Goal: Task Accomplishment & Management: Manage account settings

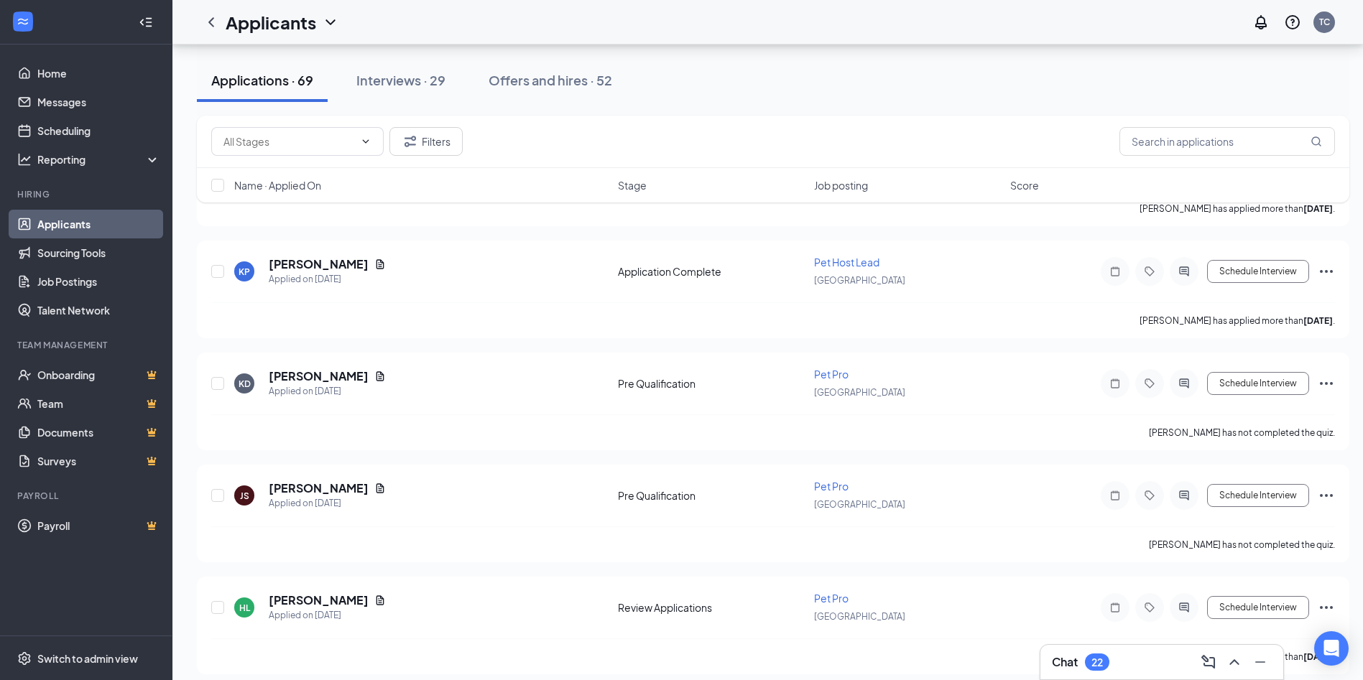
scroll to position [934, 0]
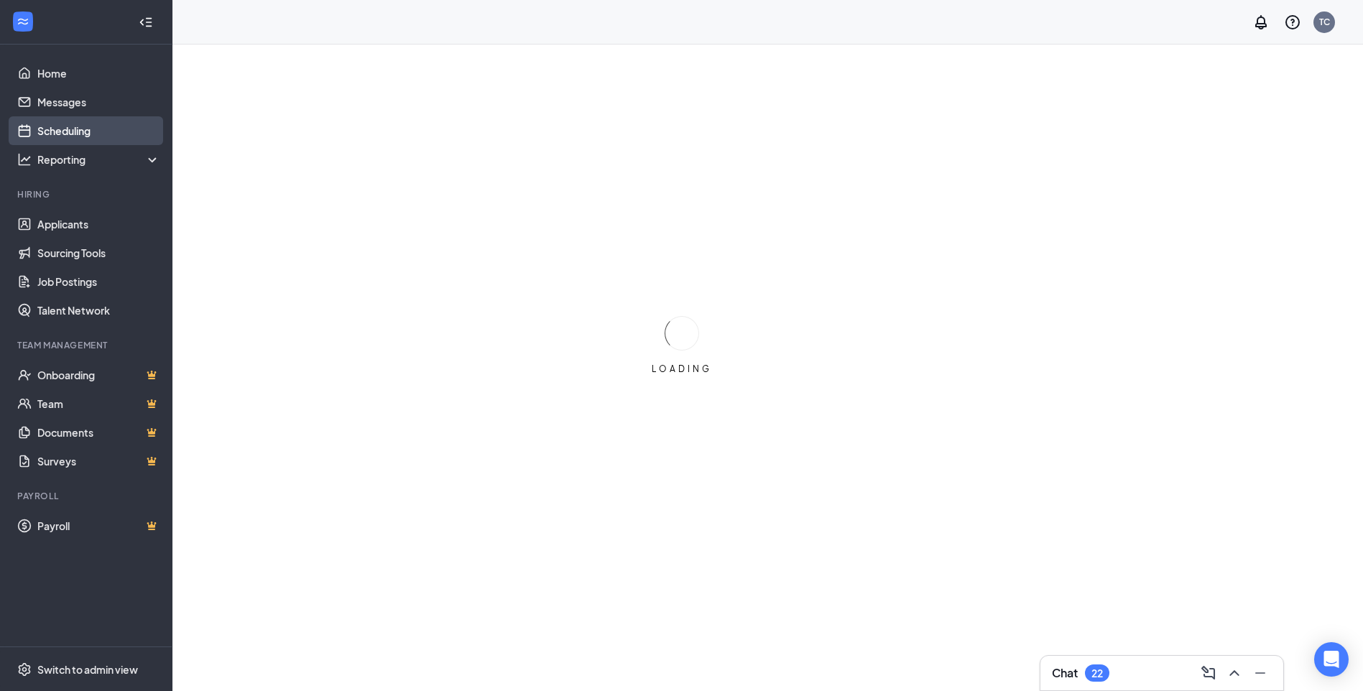
click at [83, 126] on link "Scheduling" at bounding box center [98, 130] width 123 height 29
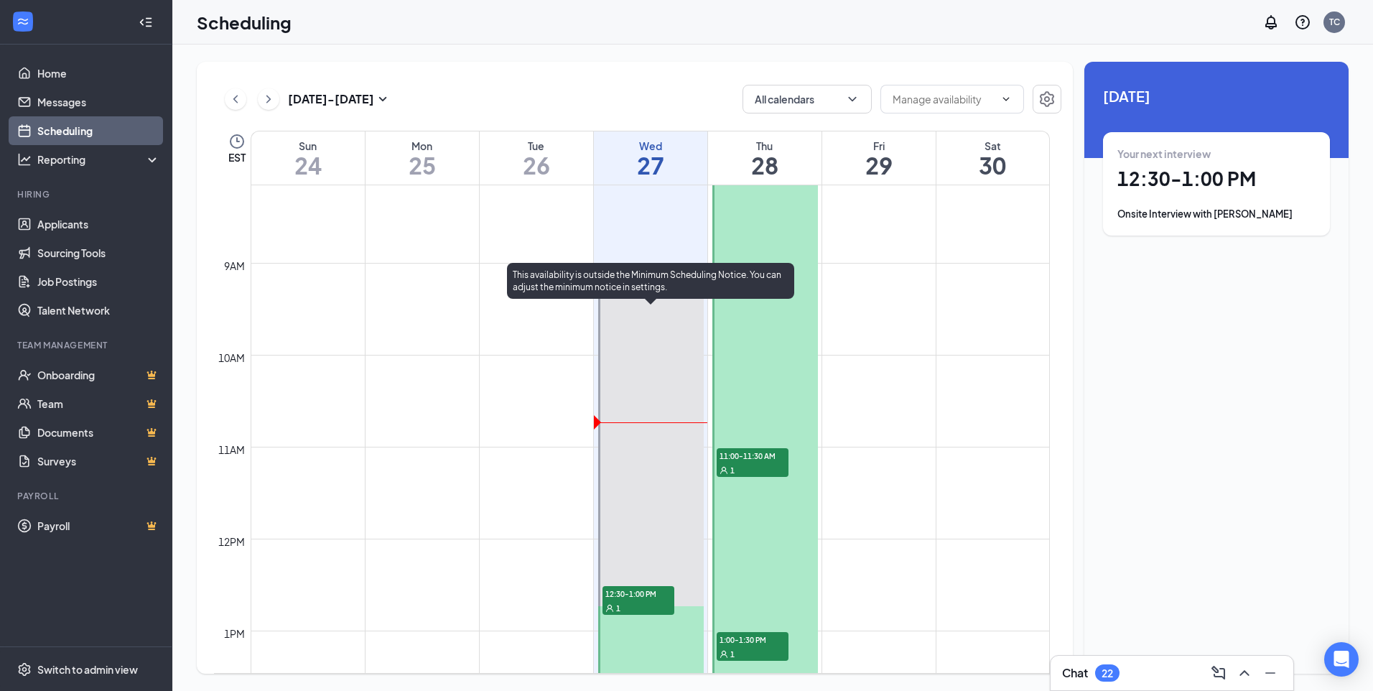
scroll to position [922, 0]
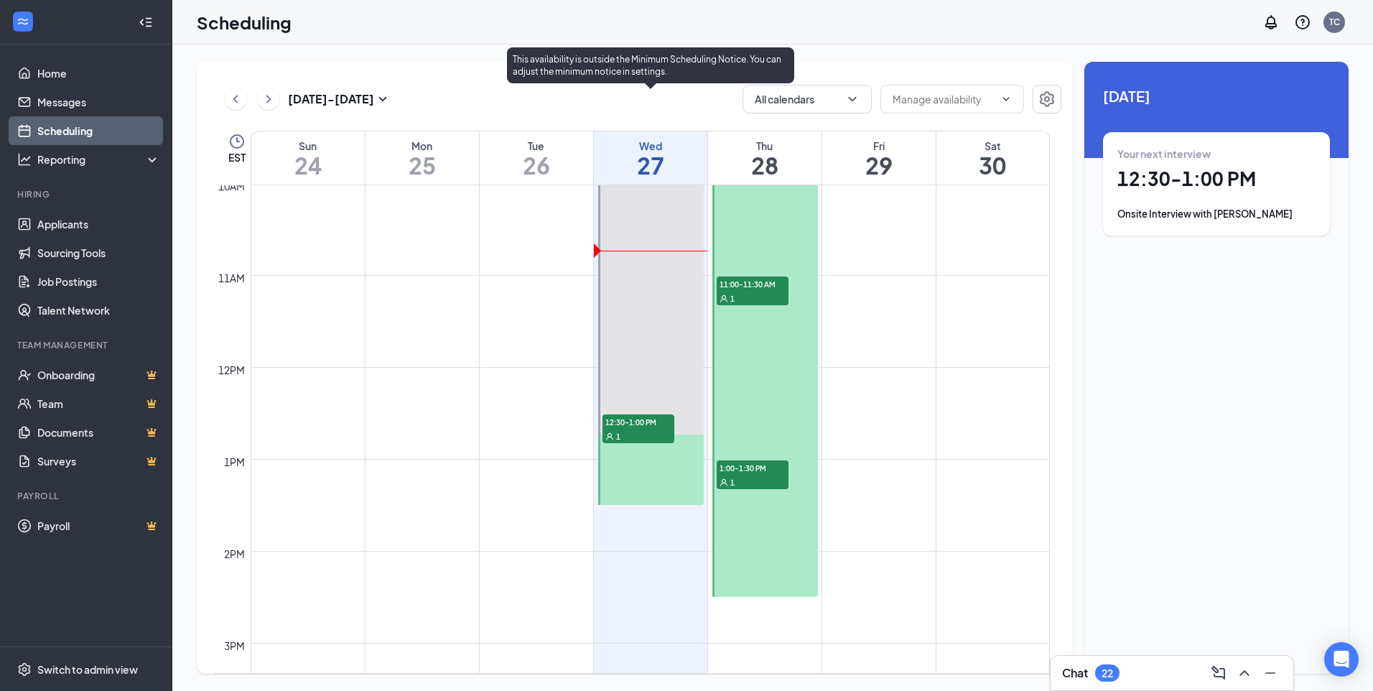
click at [633, 419] on span "12:30-1:00 PM" at bounding box center [639, 421] width 72 height 14
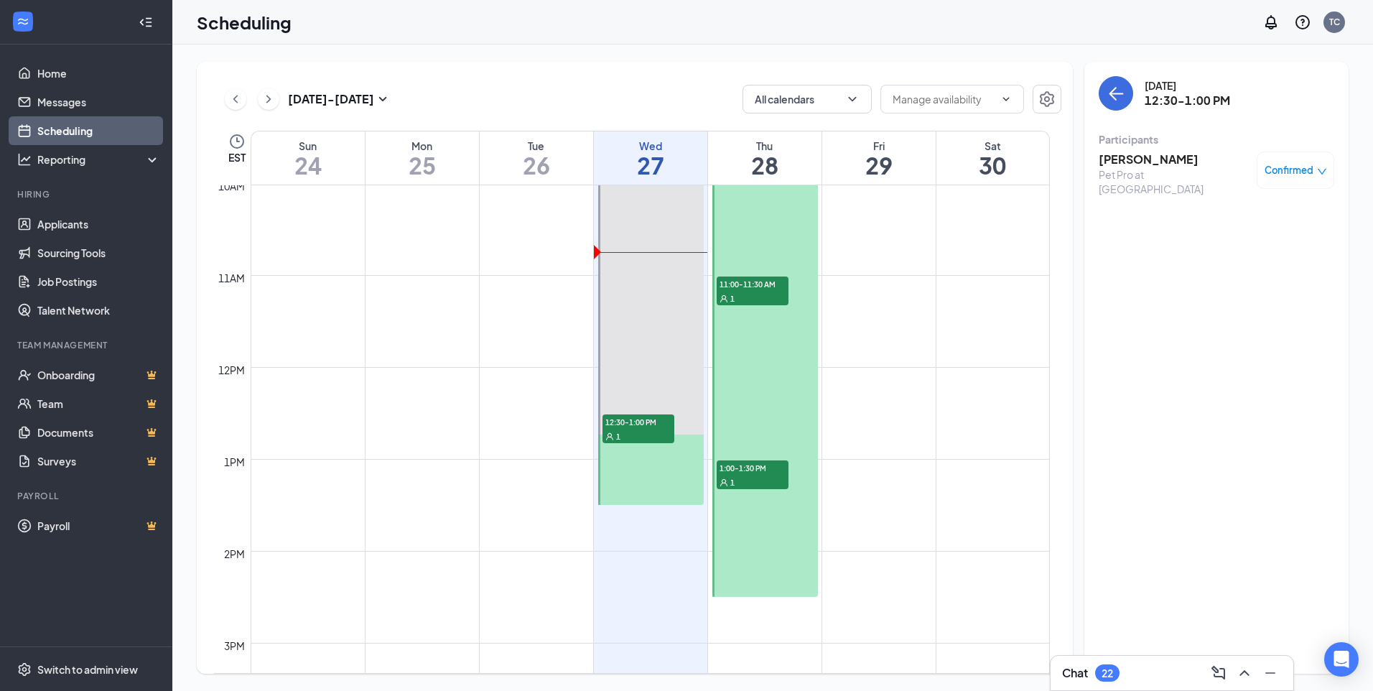
click at [779, 471] on span "1:00-1:30 PM" at bounding box center [753, 467] width 72 height 14
click at [1162, 155] on h3 "[PERSON_NAME]" at bounding box center [1174, 160] width 151 height 16
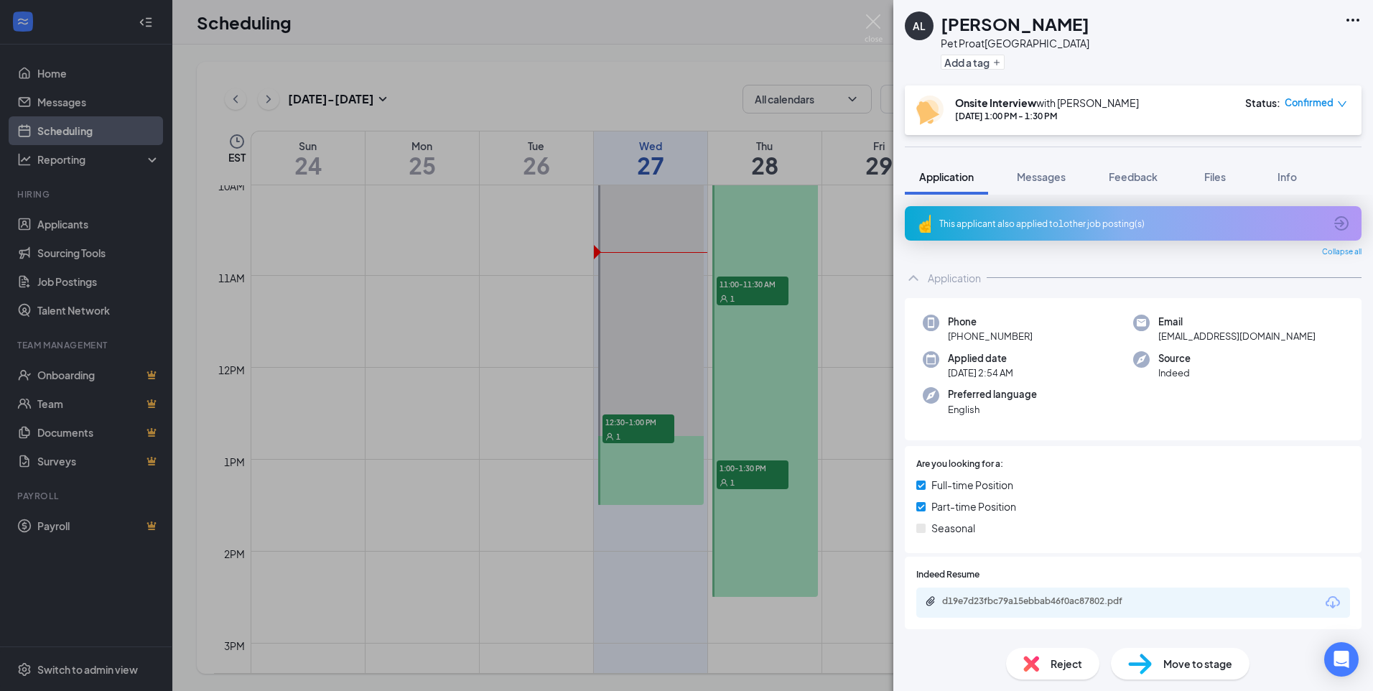
click at [979, 221] on div "This applicant also applied to 1 other job posting(s)" at bounding box center [1132, 224] width 385 height 12
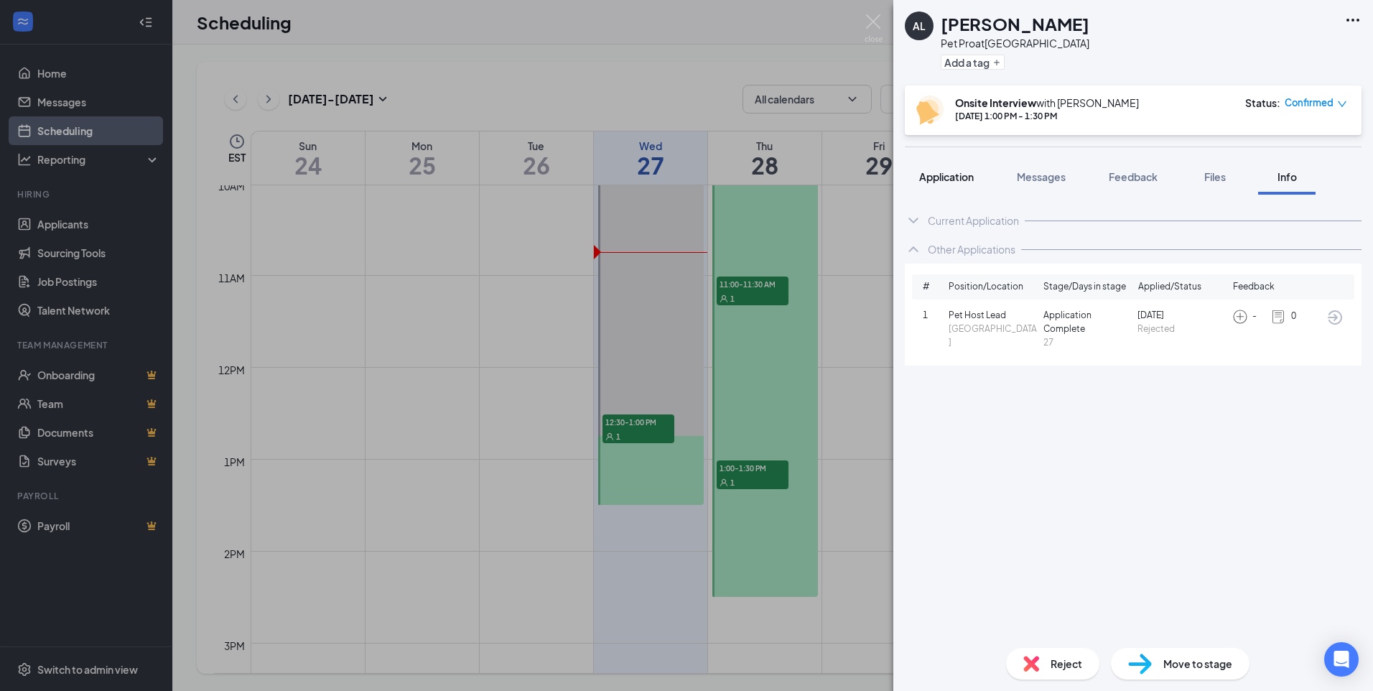
click at [965, 174] on span "Application" at bounding box center [946, 176] width 55 height 13
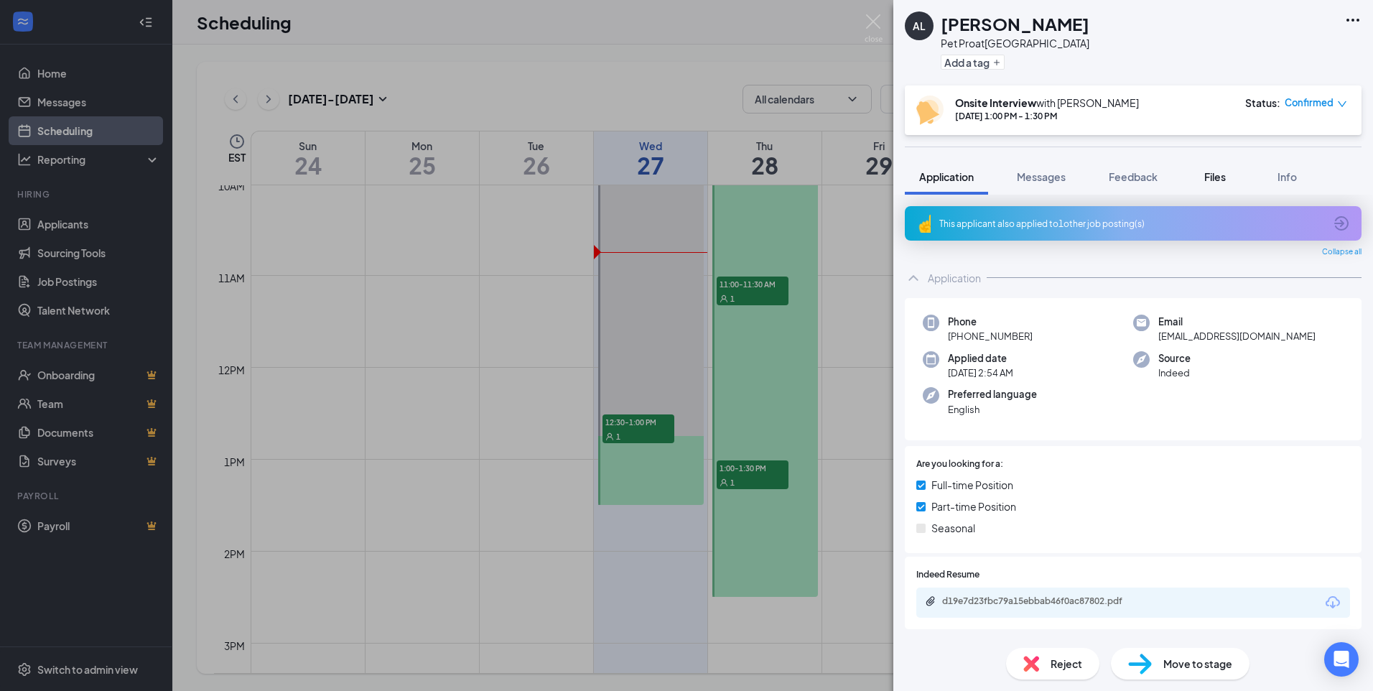
drag, startPoint x: 1193, startPoint y: 175, endPoint x: 1201, endPoint y: 173, distance: 8.0
click at [1200, 174] on button "Files" at bounding box center [1215, 177] width 57 height 36
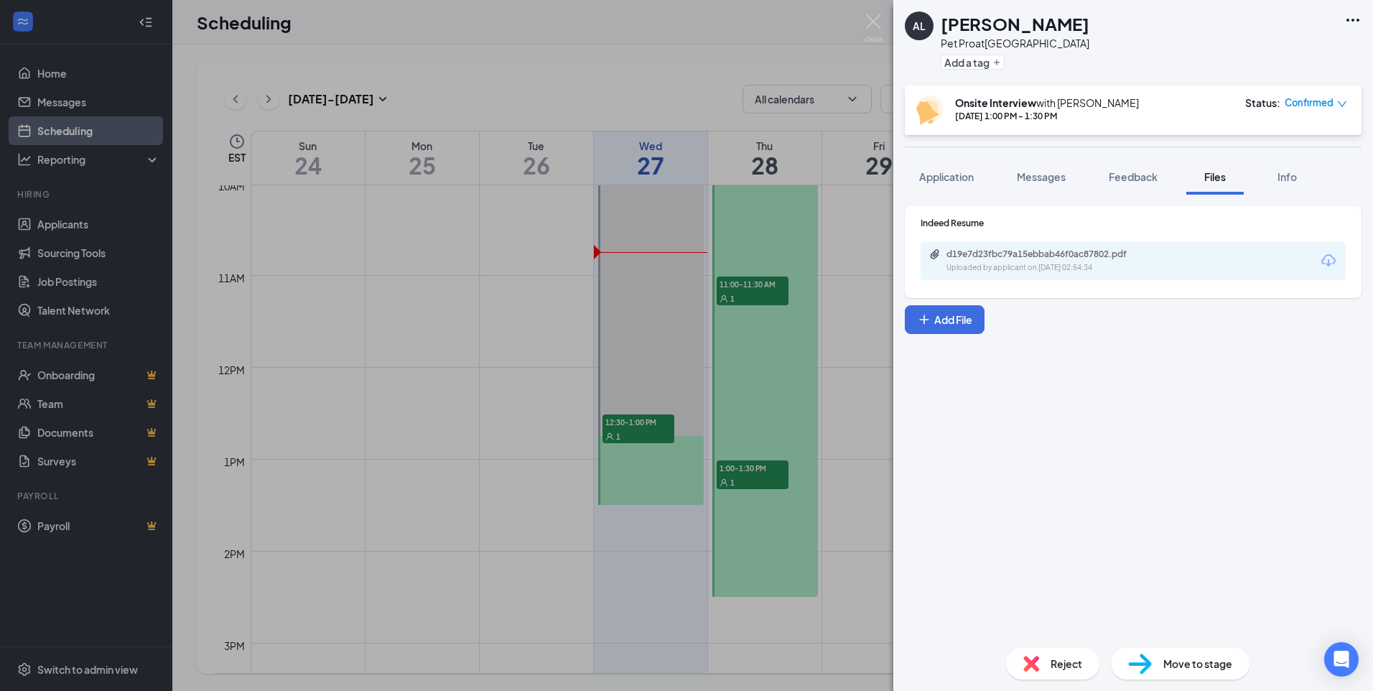
click at [1034, 246] on div "d19e7d23fbc79a15ebbab46f0ac87802.pdf Uploaded by applicant on [DATE] 02:54:34" at bounding box center [1133, 261] width 425 height 38
click at [1034, 258] on div "d19e7d23fbc79a15ebbab46f0ac87802.pdf" at bounding box center [1047, 254] width 201 height 11
click at [873, 25] on img at bounding box center [874, 28] width 18 height 28
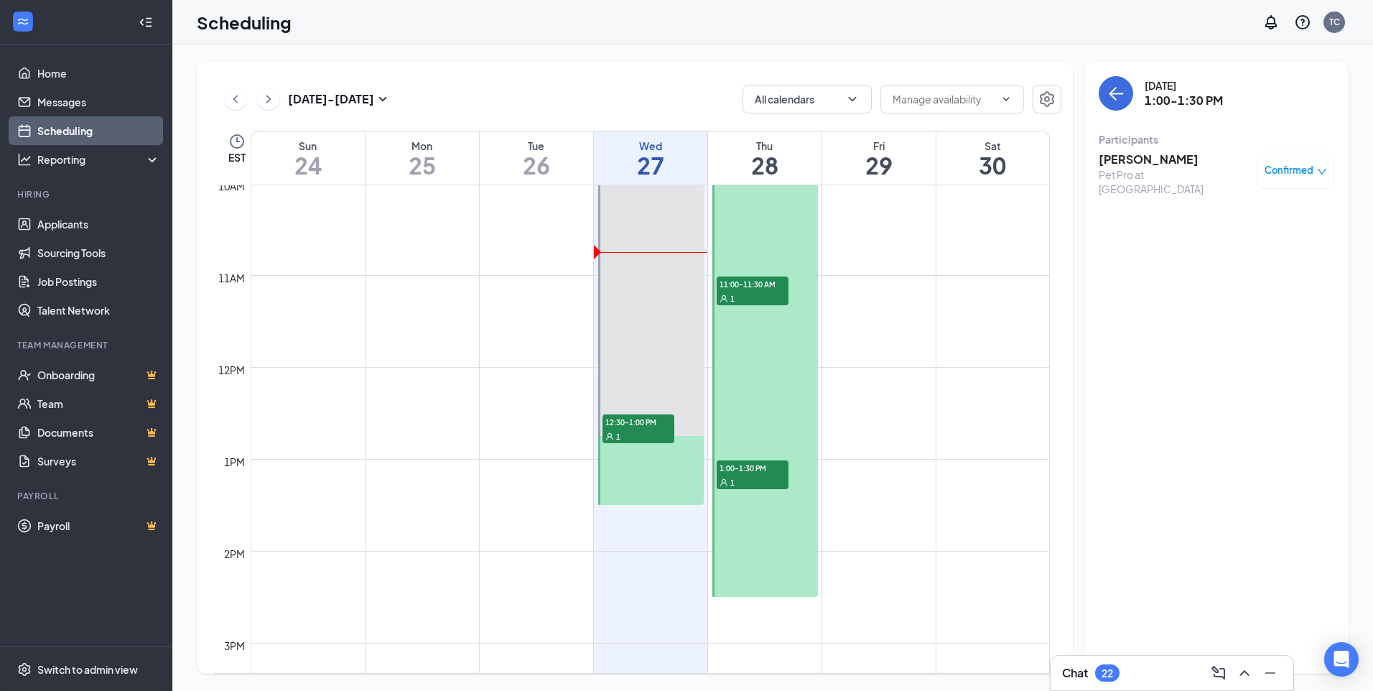
click at [37, 204] on li "Hiring Applicants Sourcing Tools Job Postings Talent Network" at bounding box center [86, 256] width 172 height 136
click at [42, 226] on link "Applicants" at bounding box center [98, 224] width 123 height 29
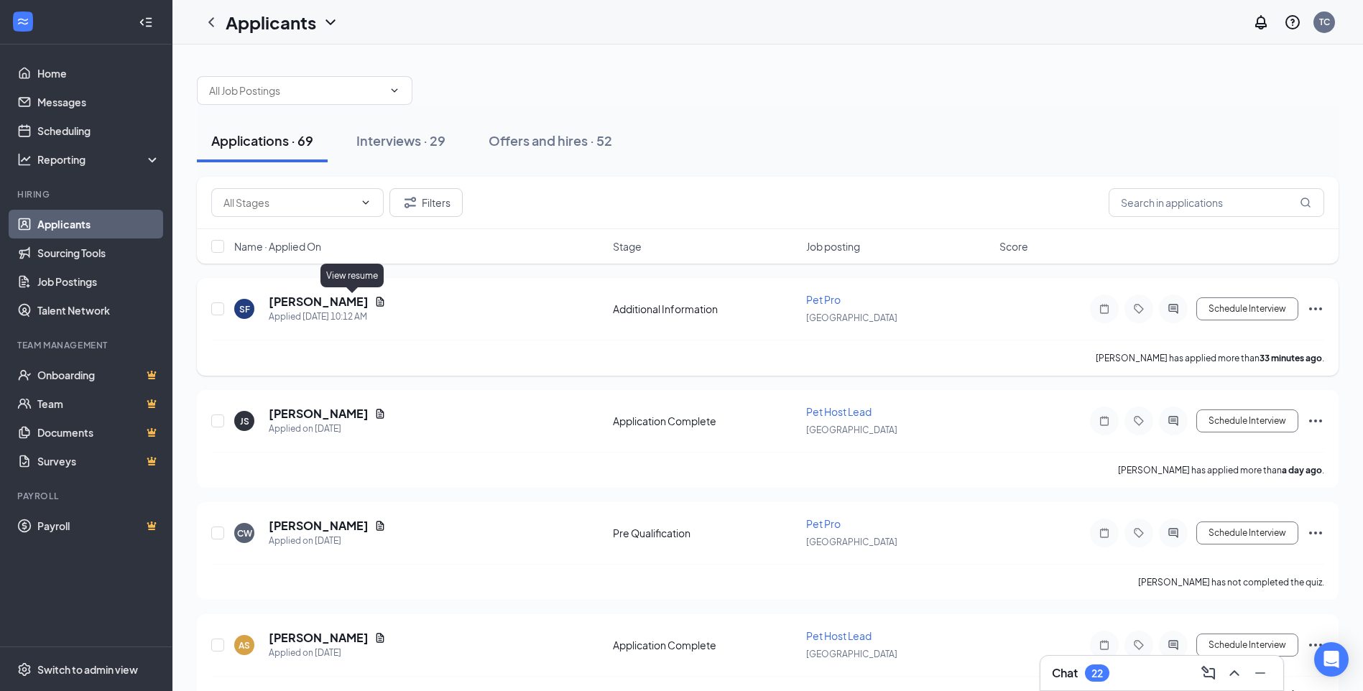
click at [374, 301] on icon "Document" at bounding box center [379, 301] width 11 height 11
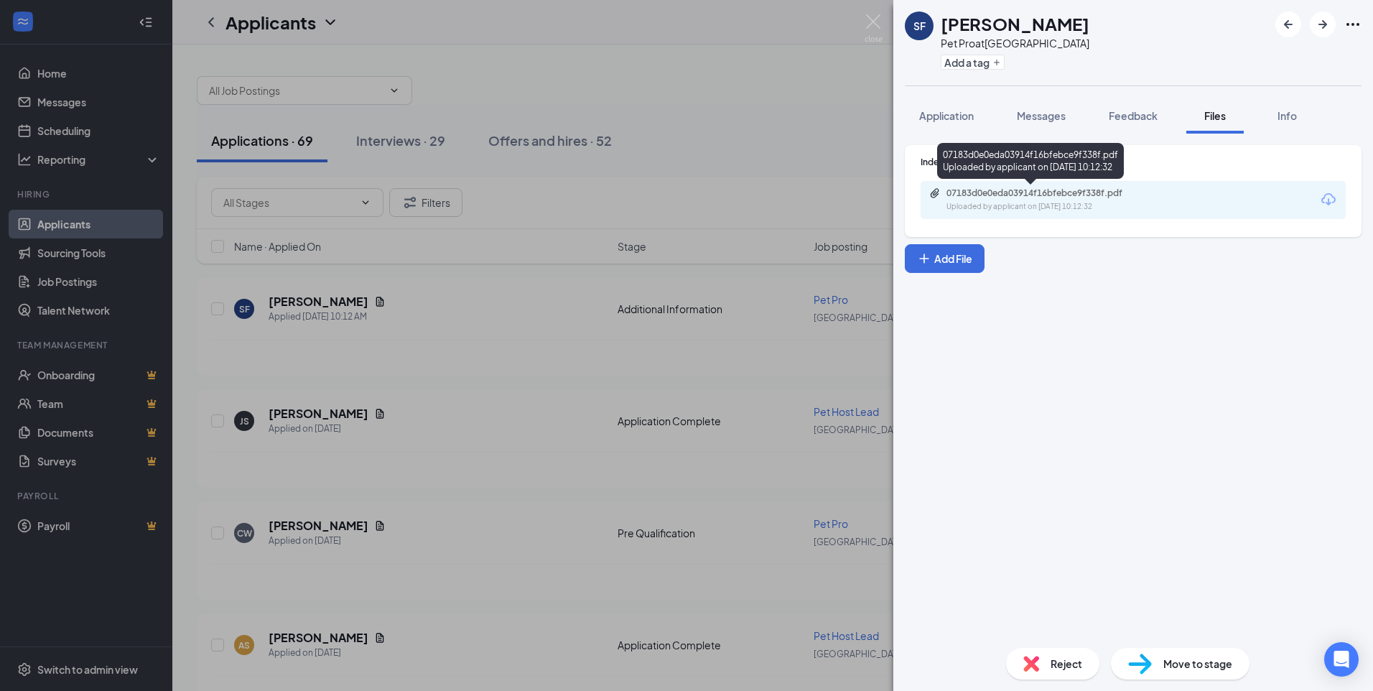
click at [993, 190] on div "07183d0e0eda03914f16bfebce9f338f.pdf" at bounding box center [1047, 192] width 201 height 11
click at [876, 27] on img at bounding box center [874, 28] width 18 height 28
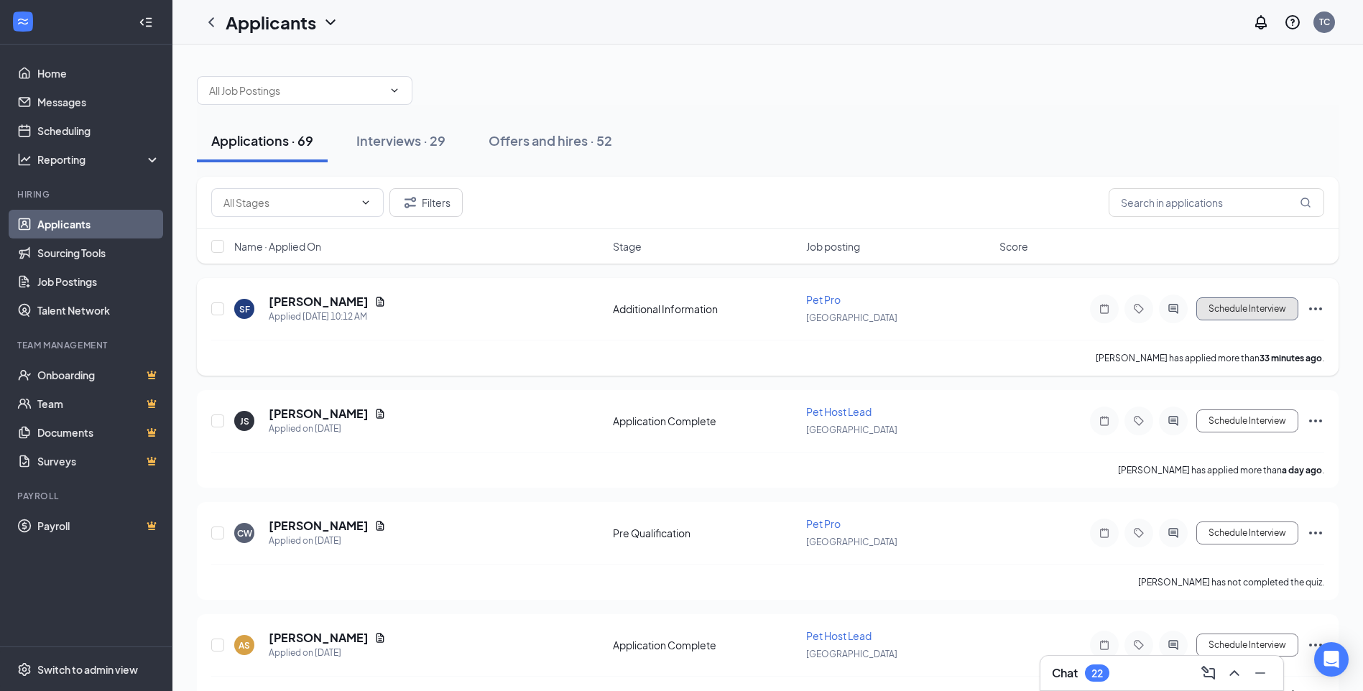
click at [1213, 318] on button "Schedule Interview" at bounding box center [1247, 308] width 102 height 23
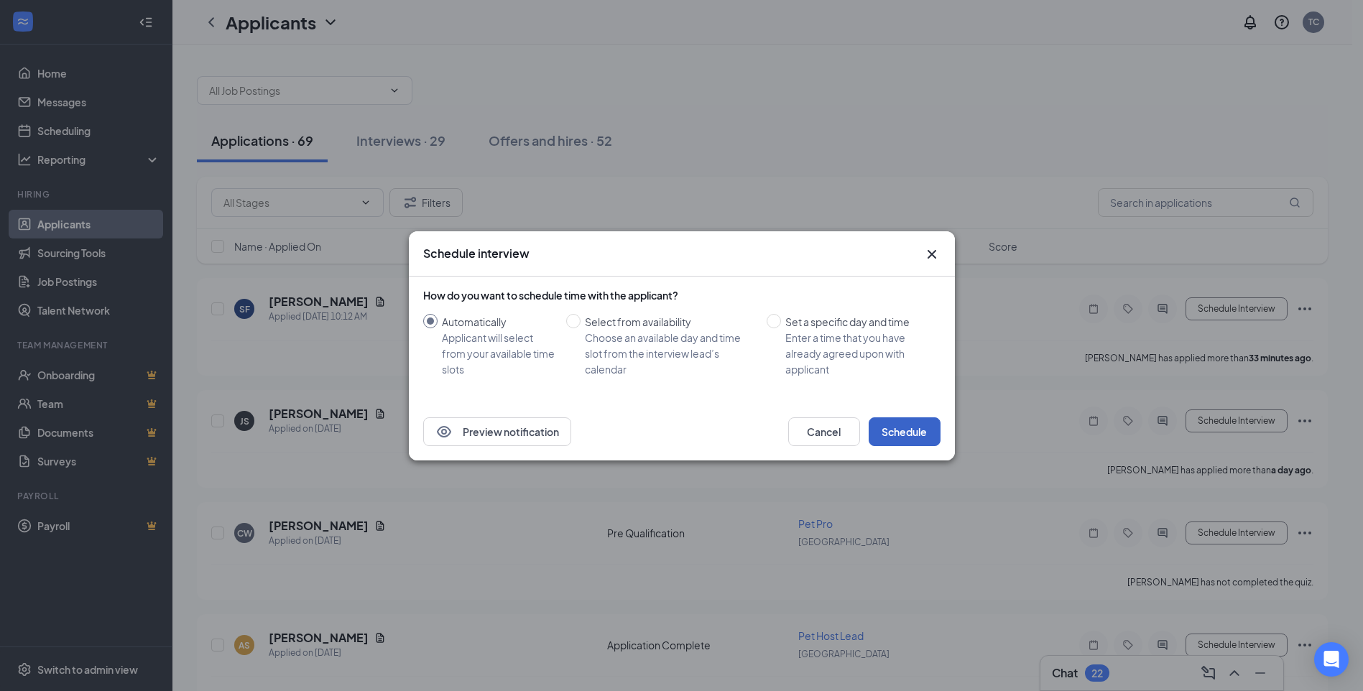
click at [914, 433] on button "Schedule" at bounding box center [904, 431] width 72 height 29
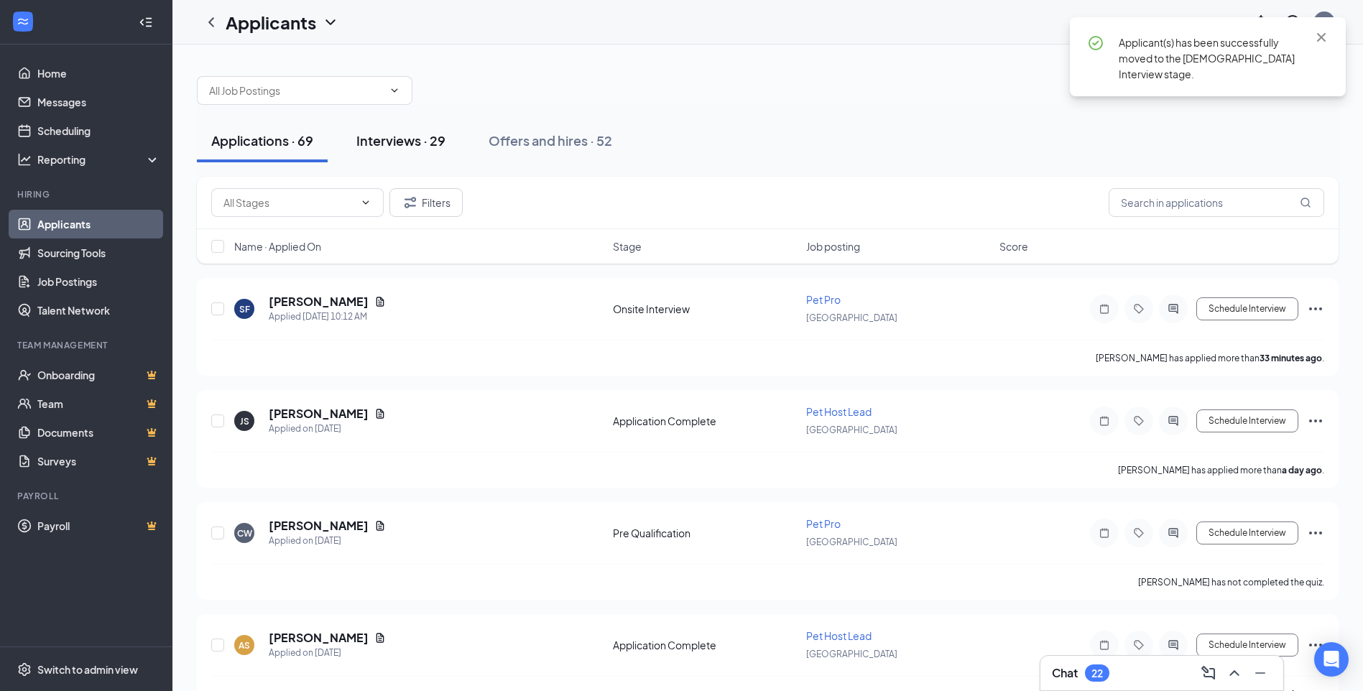
click at [402, 143] on div "Interviews · 29" at bounding box center [400, 140] width 89 height 18
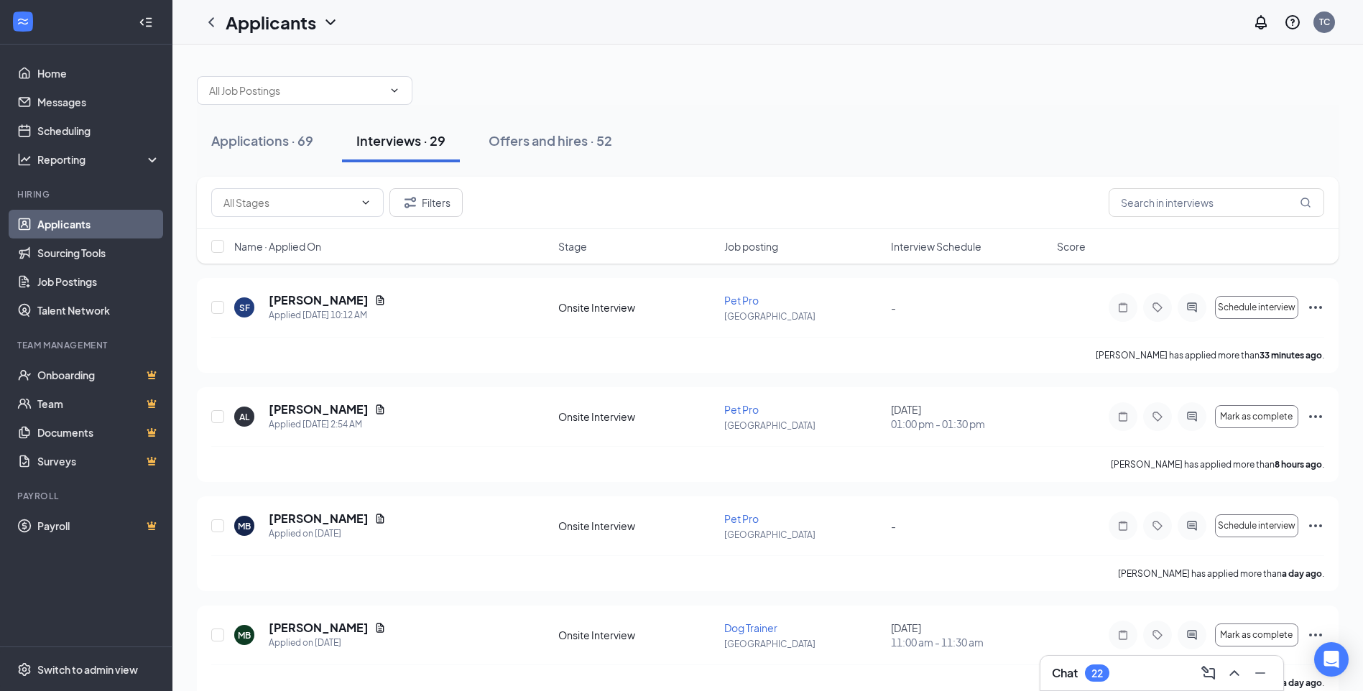
click at [228, 165] on div "Applications · 69 Interviews · 29 Offers and hires · 52" at bounding box center [767, 141] width 1141 height 72
click at [270, 149] on div "Applications · 69" at bounding box center [262, 140] width 102 height 18
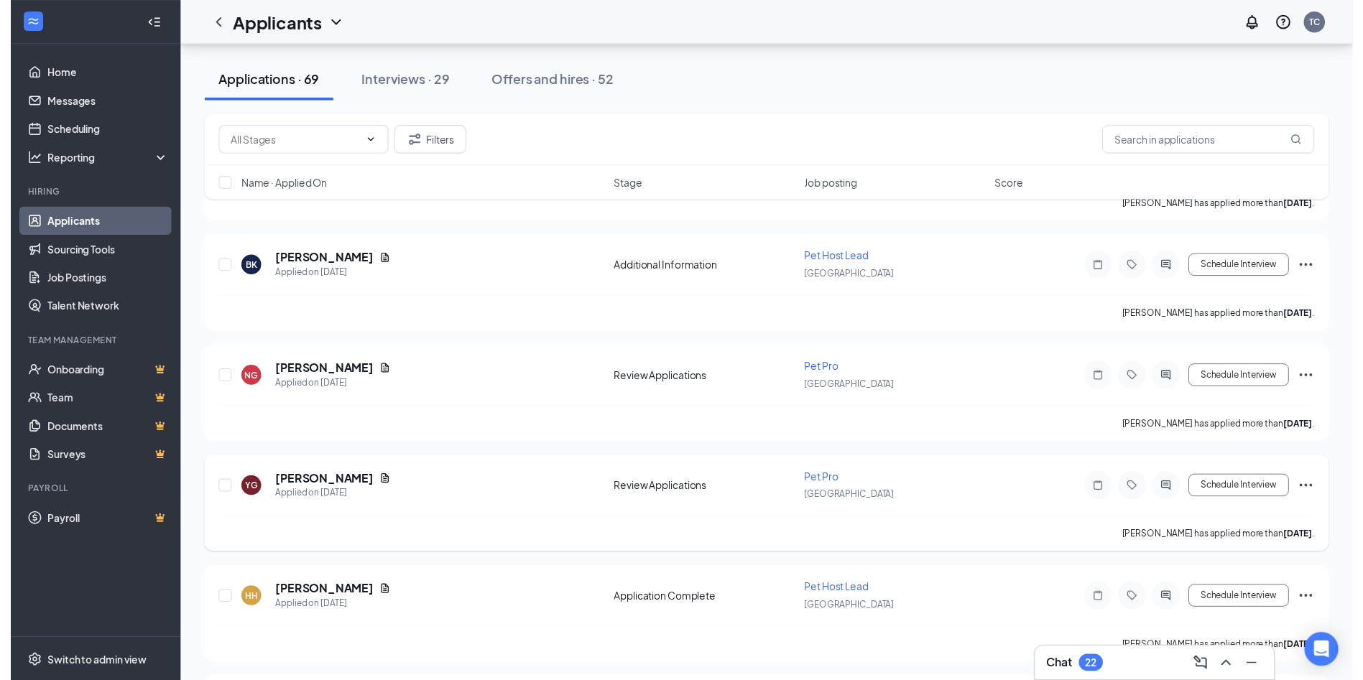
scroll to position [3411, 0]
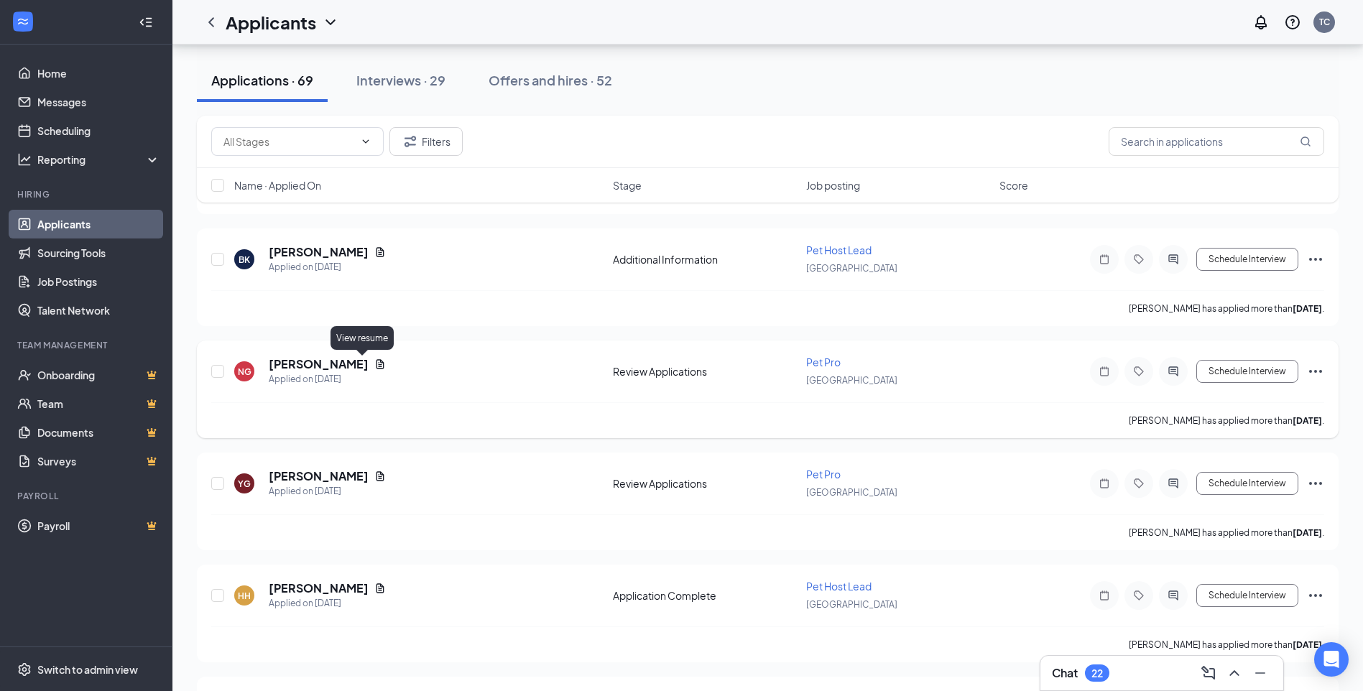
click at [376, 361] on icon "Document" at bounding box center [380, 363] width 8 height 9
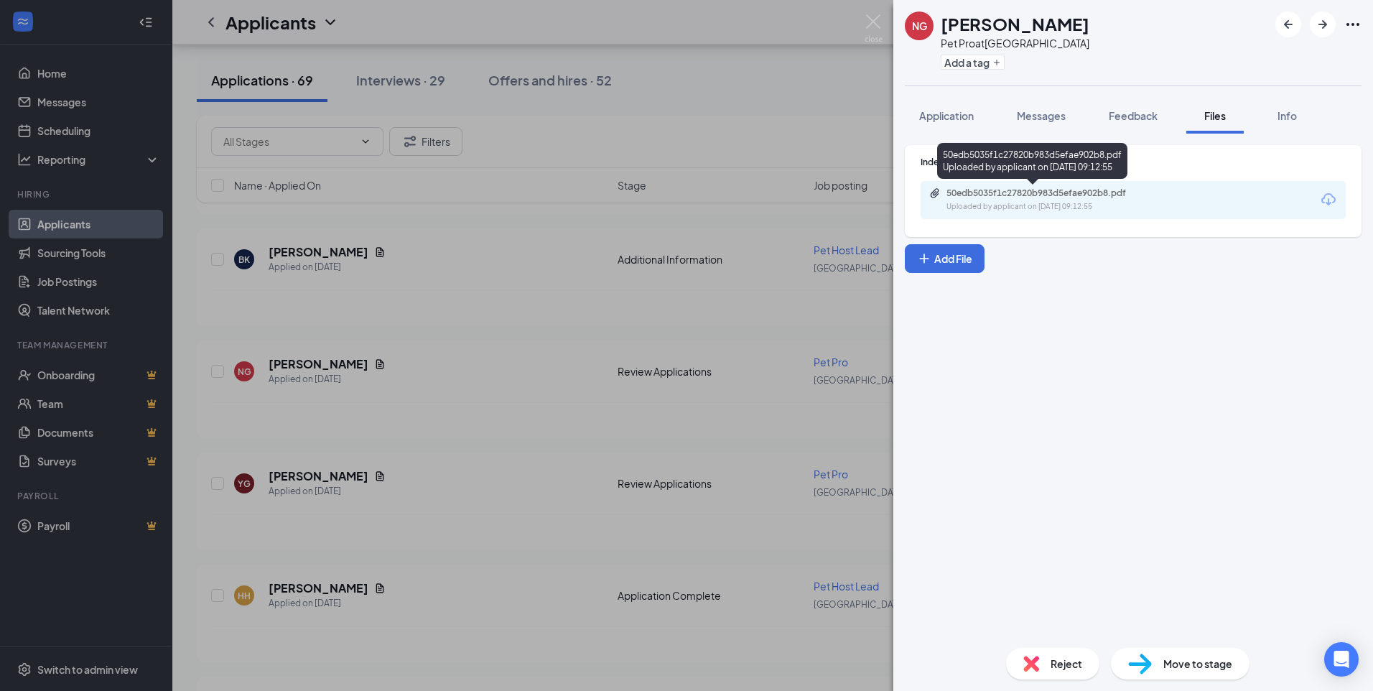
click at [965, 198] on div "50edb5035f1c27820b983d5efae902b8.pdf" at bounding box center [1047, 192] width 201 height 11
click at [1048, 655] on div "Reject" at bounding box center [1052, 664] width 93 height 32
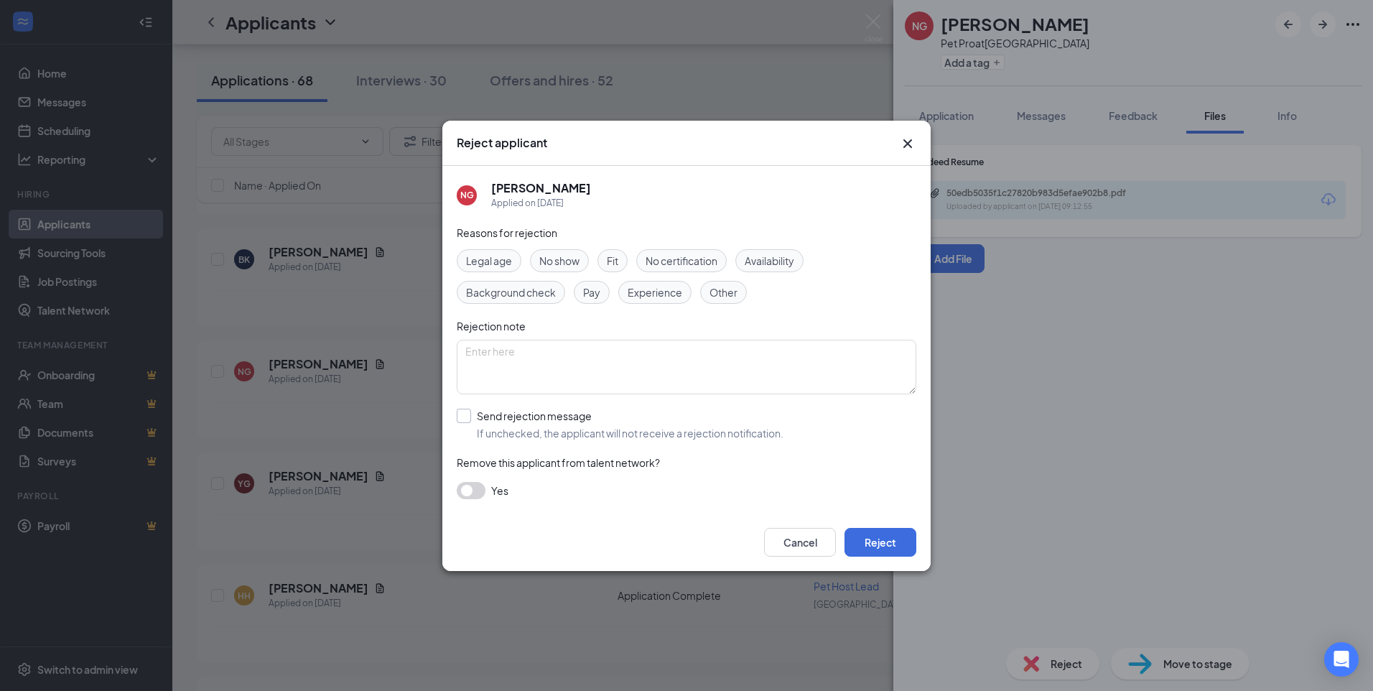
click at [549, 425] on input "Send rejection message If unchecked, the applicant will not receive a rejection…" at bounding box center [620, 425] width 327 height 32
checkbox input "true"
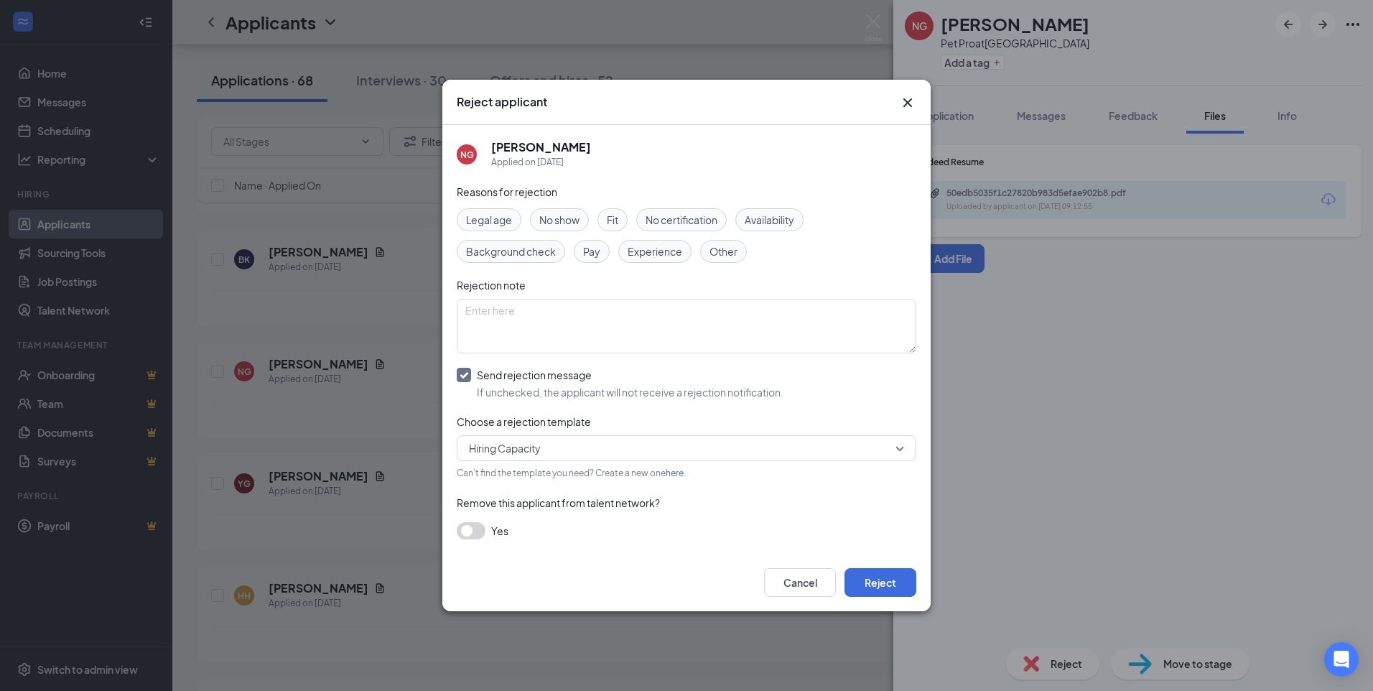
click at [695, 439] on span "Hiring Capacity" at bounding box center [680, 448] width 422 height 22
click at [690, 488] on span "PS Rejection Message" at bounding box center [686, 486] width 437 height 16
click at [881, 589] on button "Reject" at bounding box center [881, 582] width 72 height 29
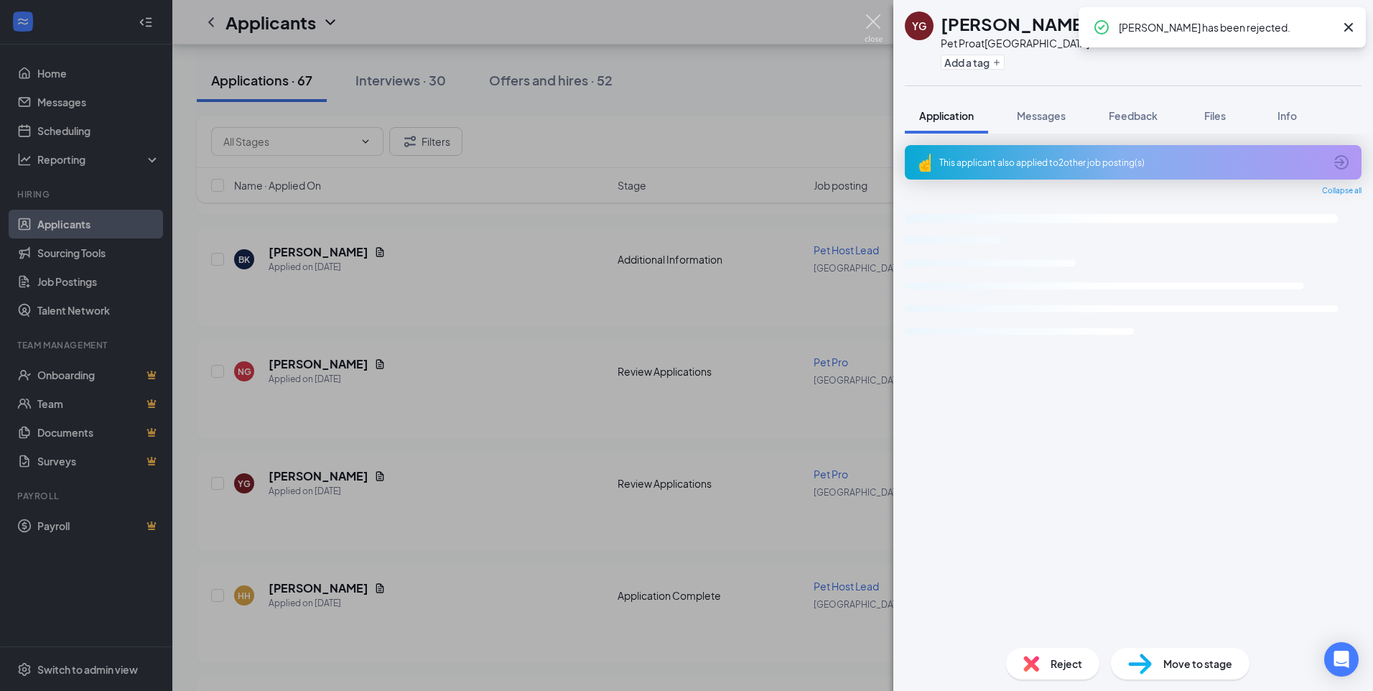
click at [865, 24] on img at bounding box center [874, 28] width 18 height 28
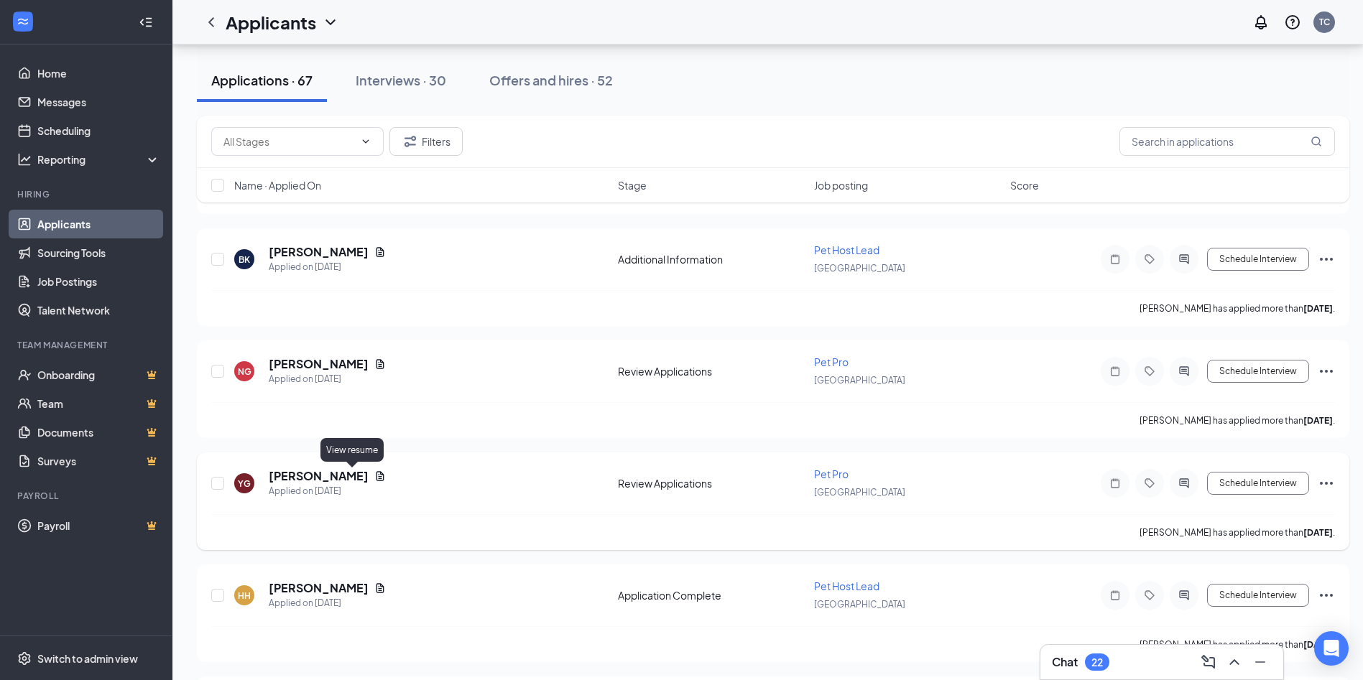
click at [376, 473] on icon "Document" at bounding box center [380, 475] width 8 height 9
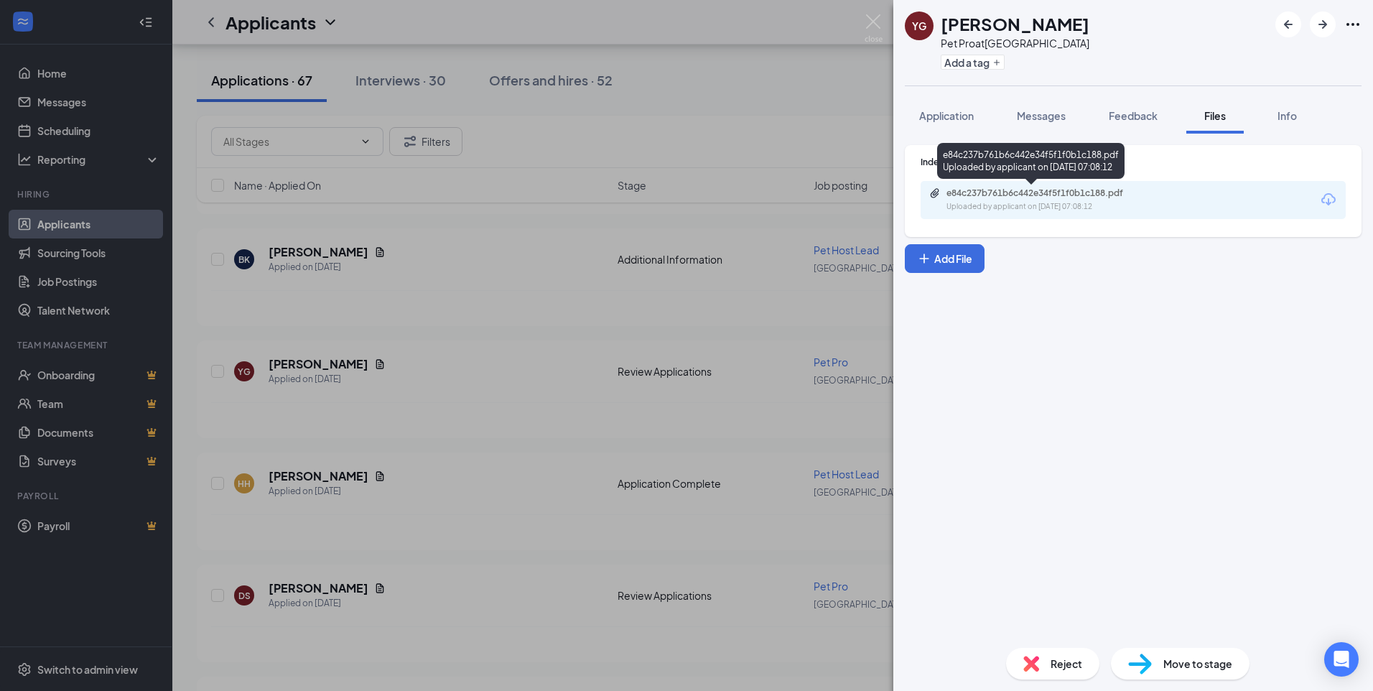
click at [1019, 211] on div "Uploaded by applicant on [DATE] 07:08:12" at bounding box center [1054, 206] width 215 height 11
drag, startPoint x: 867, startPoint y: 22, endPoint x: 1086, endPoint y: 690, distance: 703.0
click at [868, 22] on img at bounding box center [874, 28] width 18 height 28
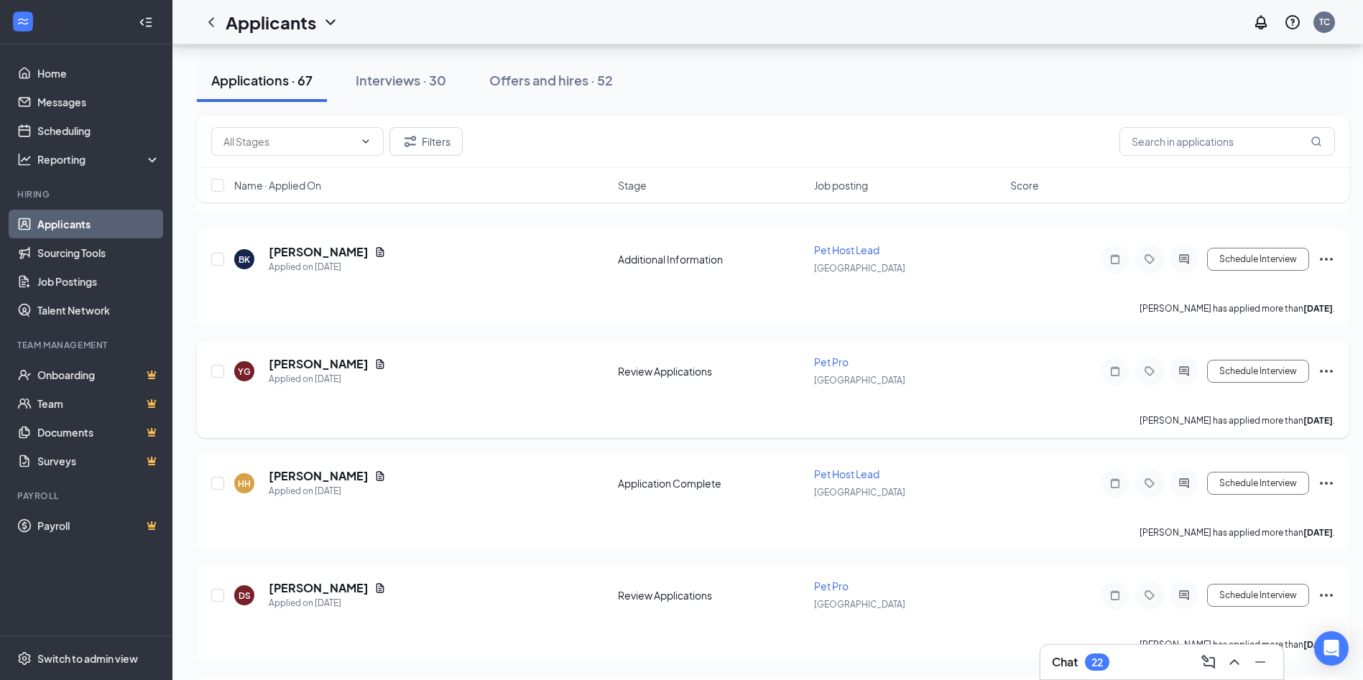
click at [1325, 372] on icon "Ellipses" at bounding box center [1326, 371] width 13 height 3
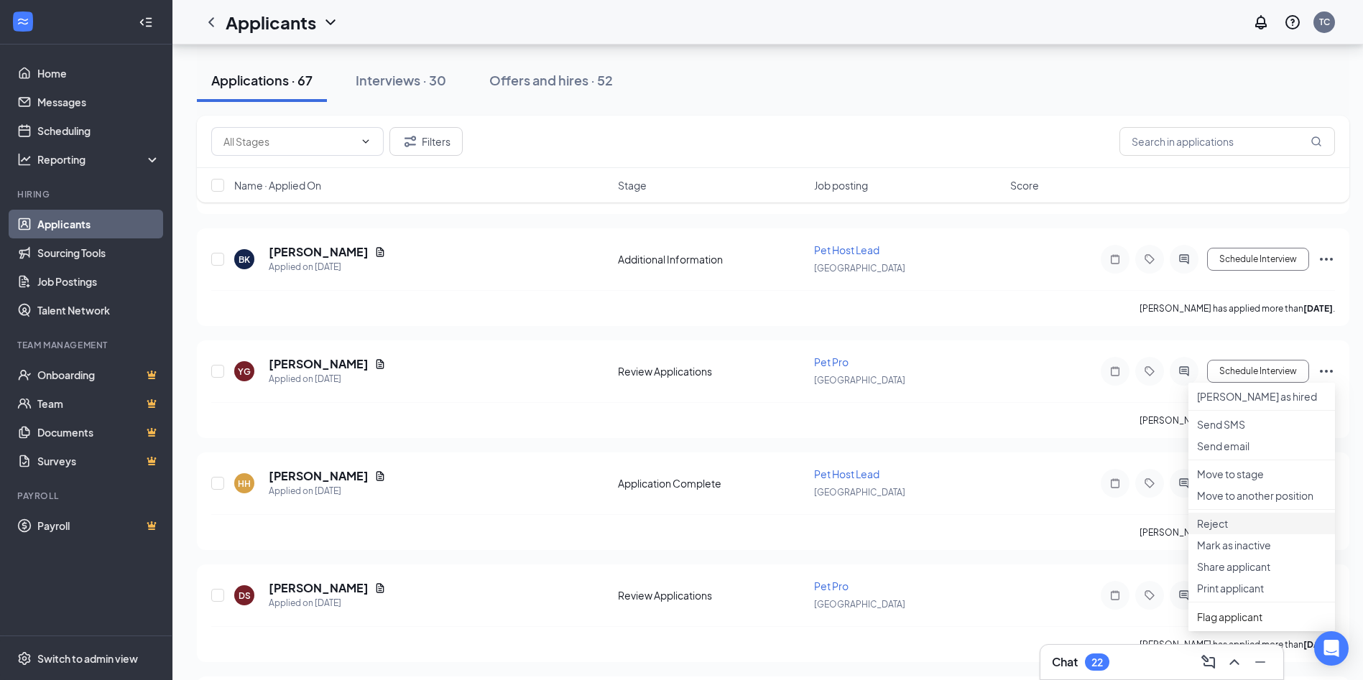
click at [1225, 531] on p "Reject" at bounding box center [1261, 523] width 129 height 14
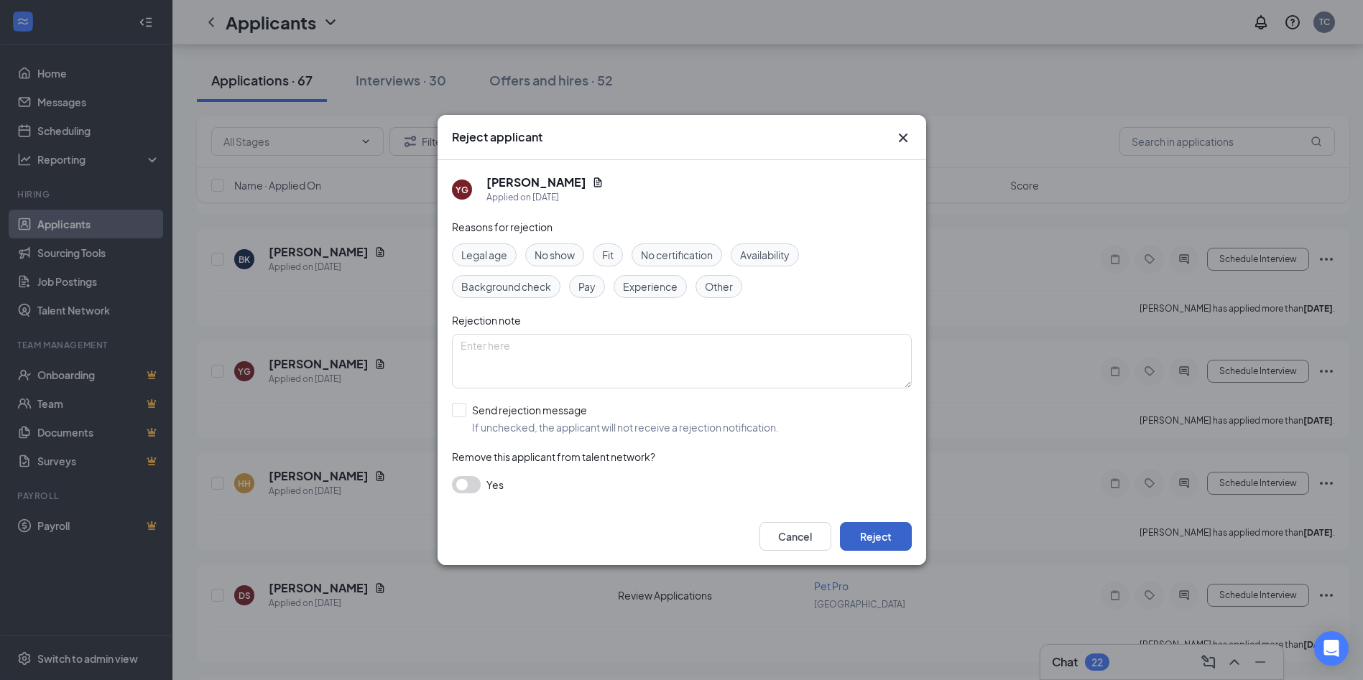
click at [881, 533] on button "Reject" at bounding box center [876, 536] width 72 height 29
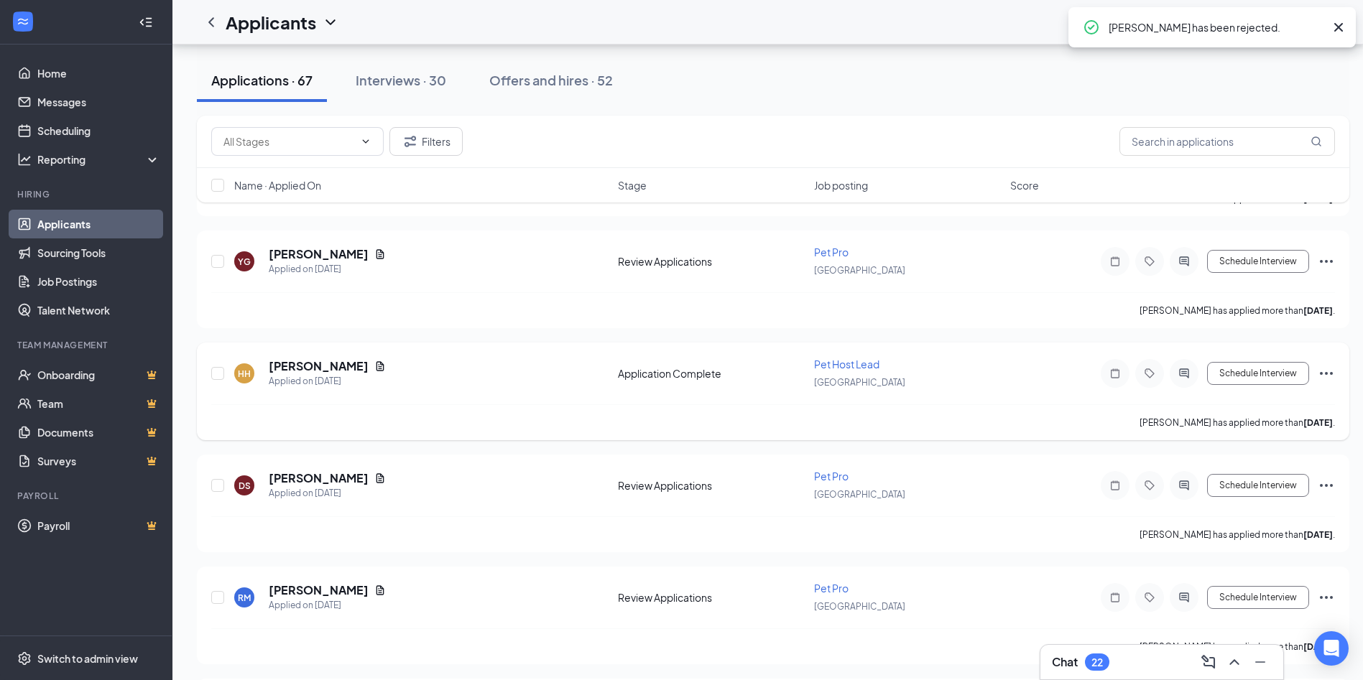
scroll to position [3555, 0]
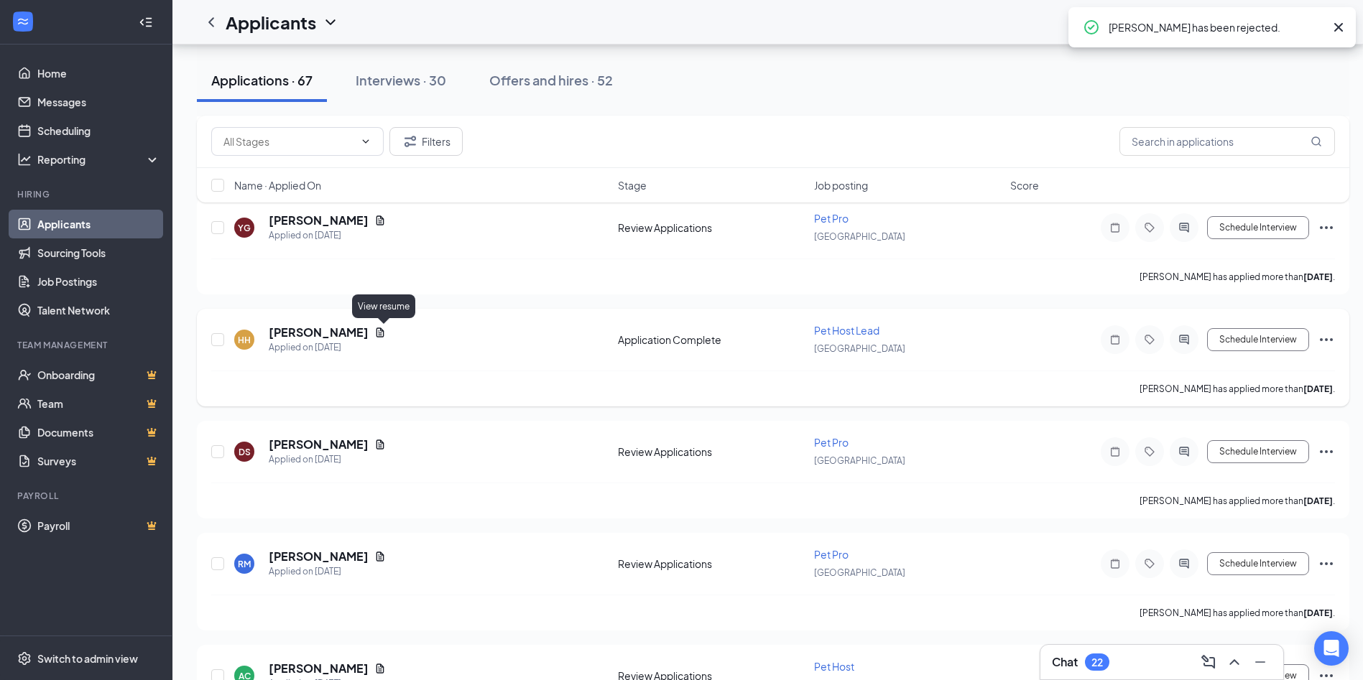
click at [384, 329] on icon "Document" at bounding box center [380, 332] width 8 height 9
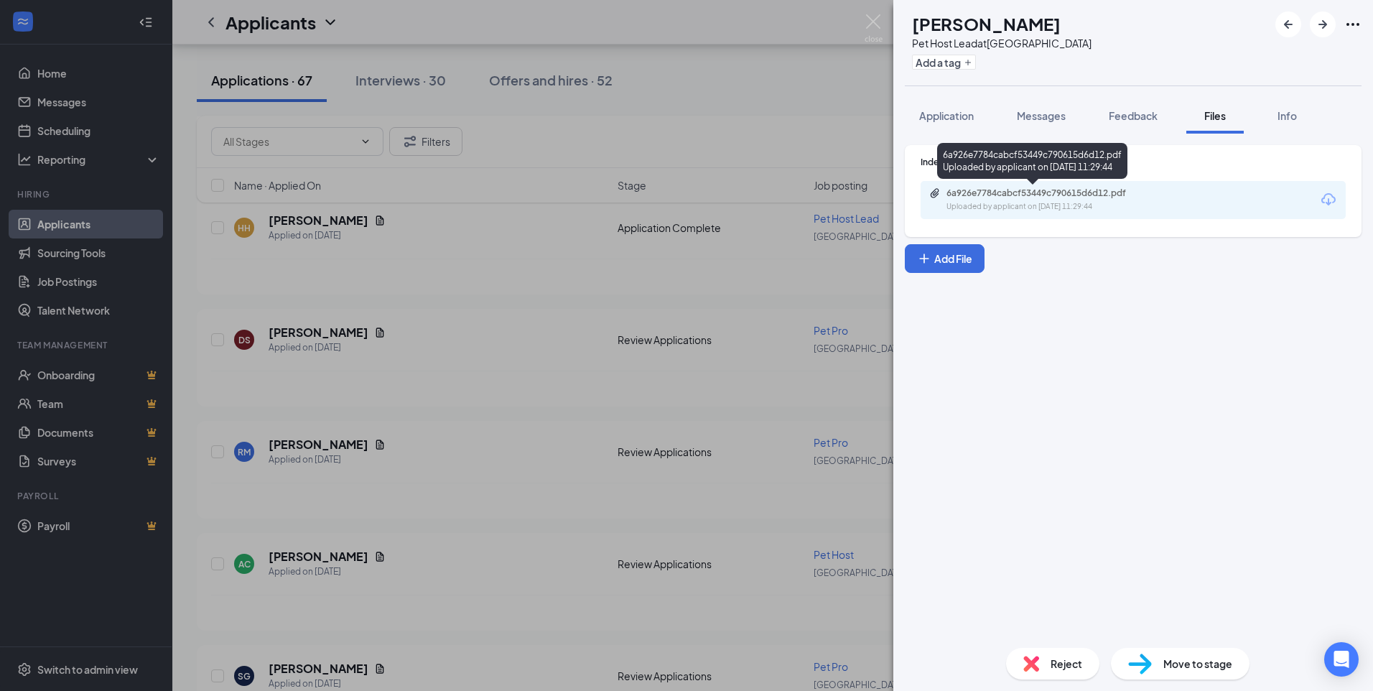
click at [1026, 210] on div "Uploaded by applicant on [DATE] 11:29:44" at bounding box center [1054, 206] width 215 height 11
click at [876, 23] on img at bounding box center [874, 28] width 18 height 28
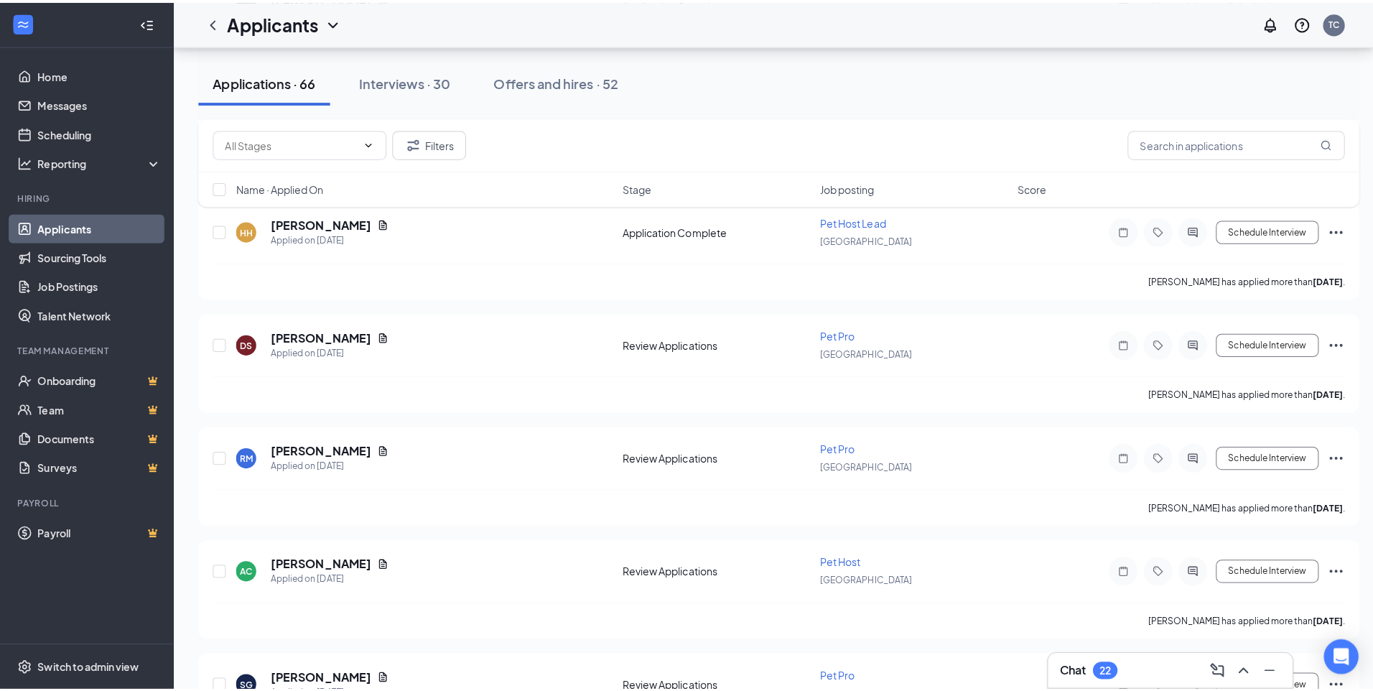
scroll to position [3699, 0]
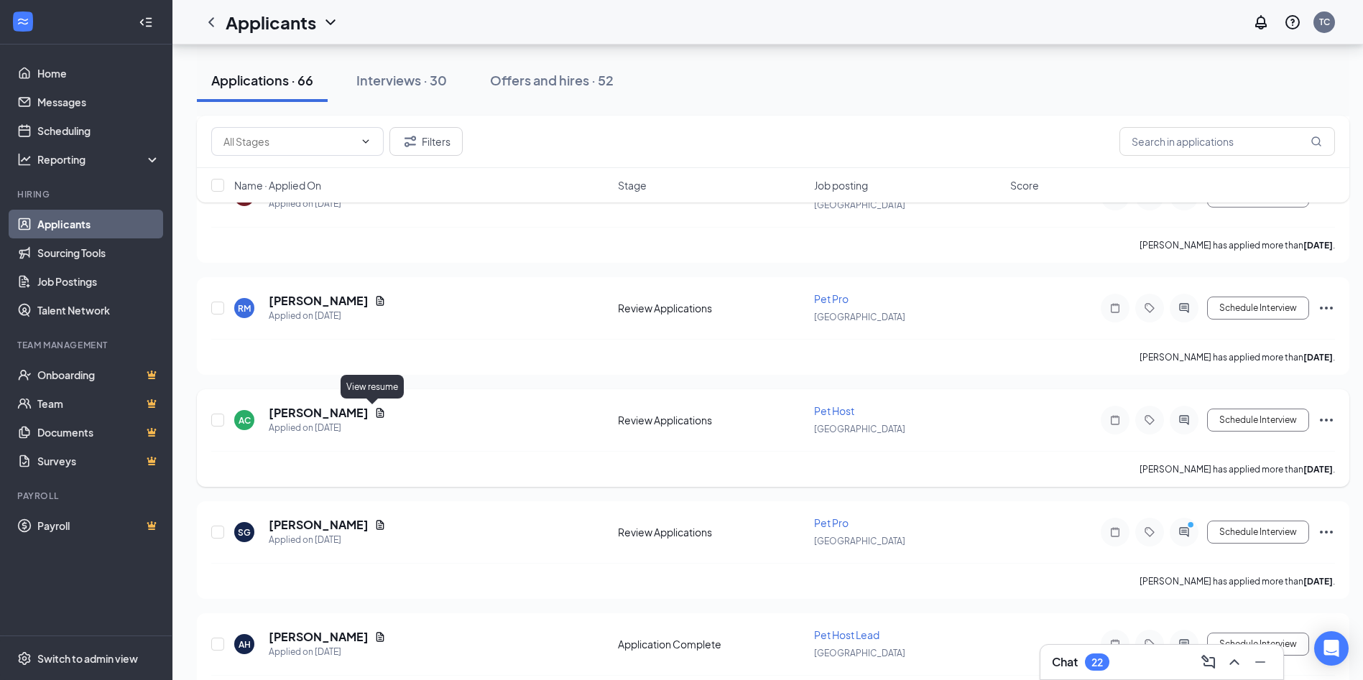
click at [376, 416] on icon "Document" at bounding box center [380, 412] width 8 height 9
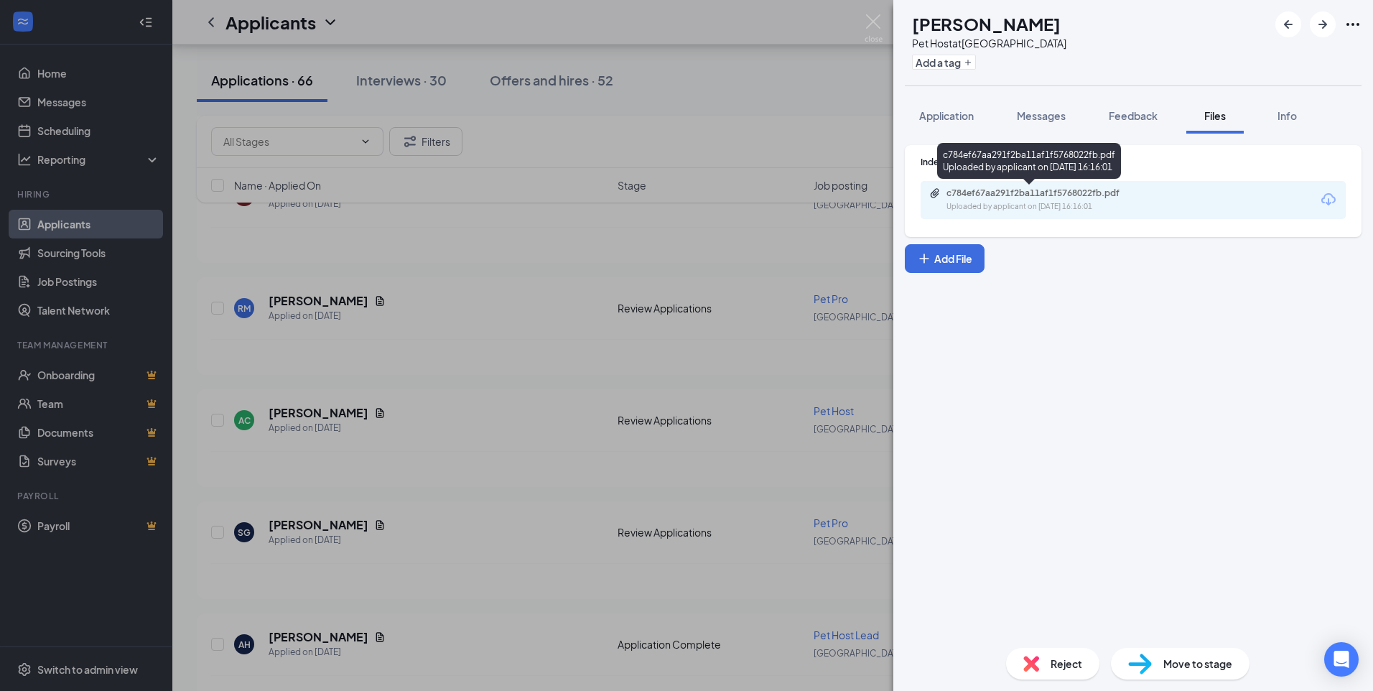
click at [973, 202] on div "Uploaded by applicant on [DATE] 16:16:01" at bounding box center [1054, 206] width 215 height 11
click at [919, 117] on span "Application" at bounding box center [946, 115] width 55 height 13
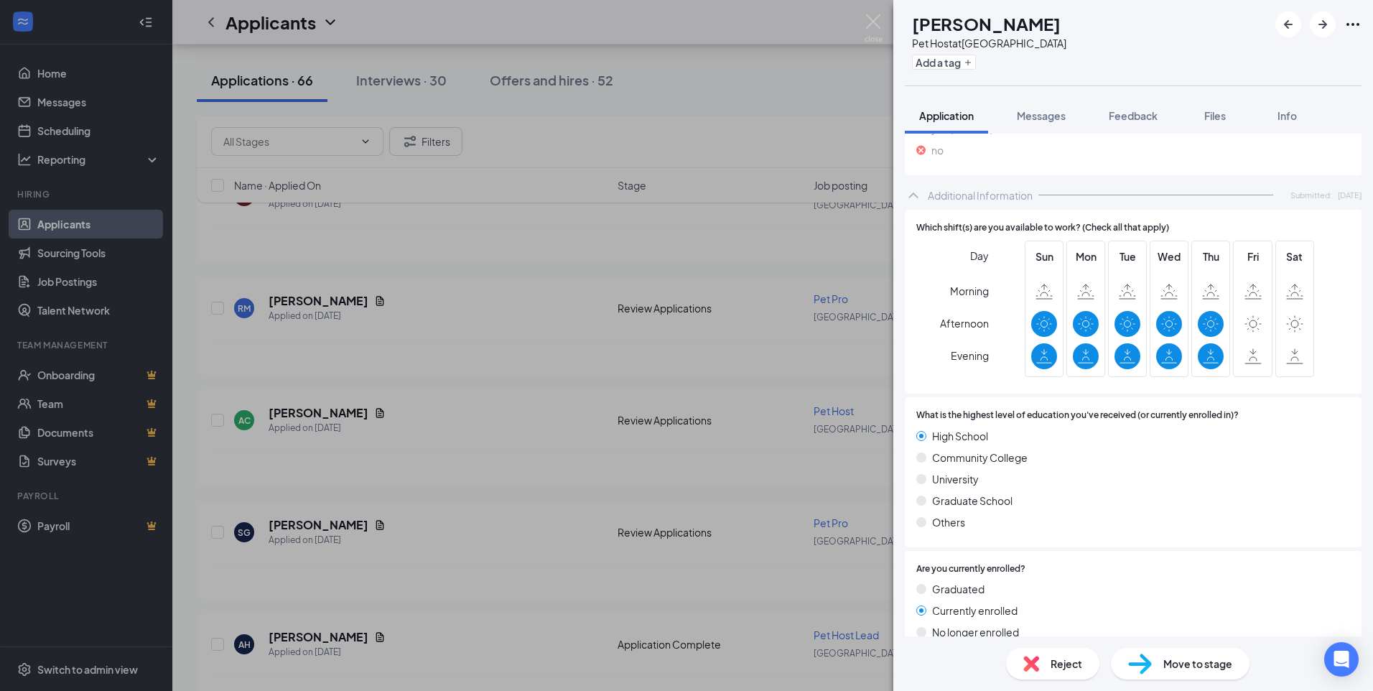
scroll to position [1442, 0]
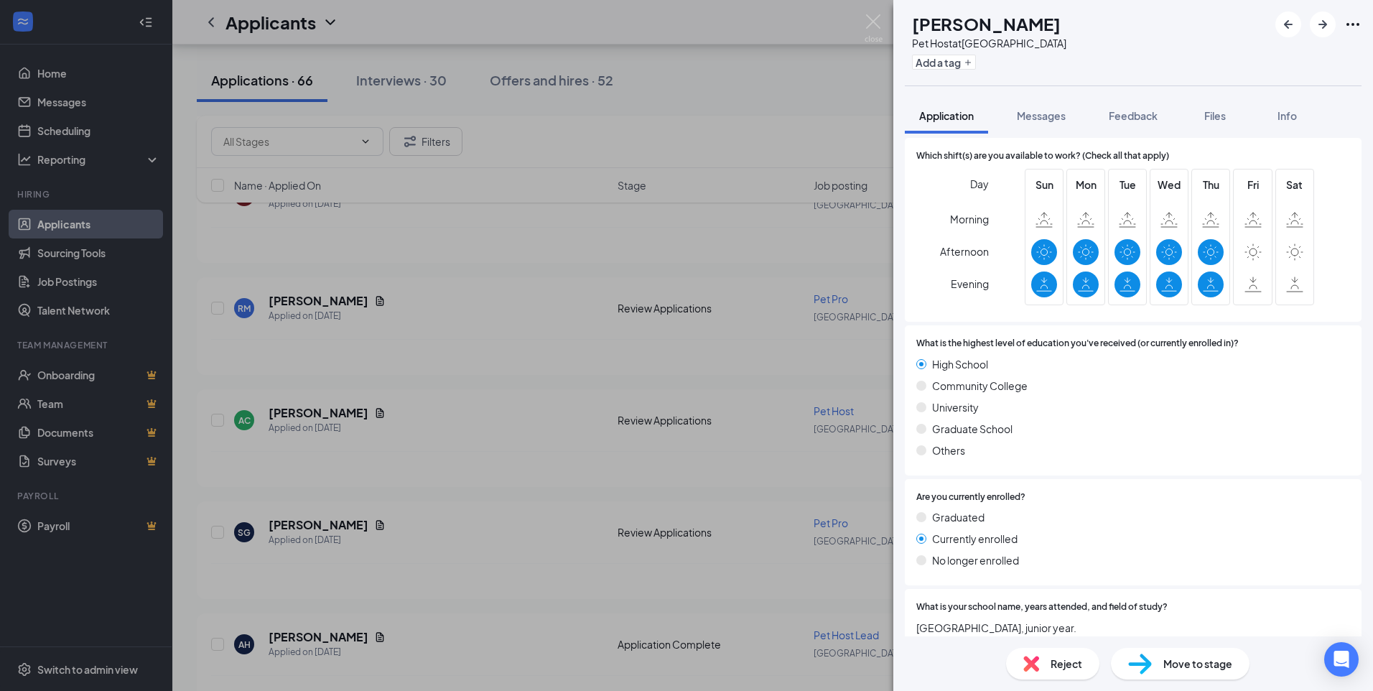
click at [1076, 658] on span "Reject" at bounding box center [1067, 664] width 32 height 16
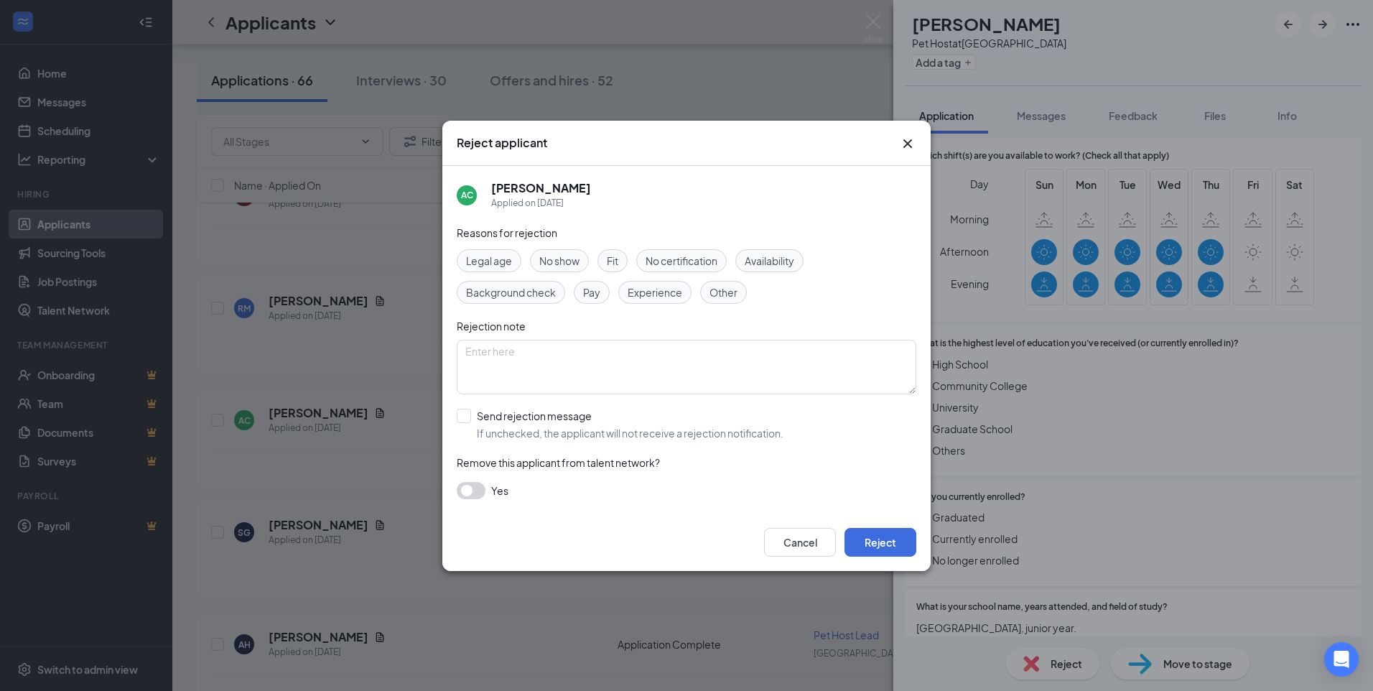
click at [769, 270] on div "Availability" at bounding box center [770, 260] width 68 height 23
click at [469, 417] on input "Send rejection message If unchecked, the applicant will not receive a rejection…" at bounding box center [620, 425] width 327 height 32
checkbox input "true"
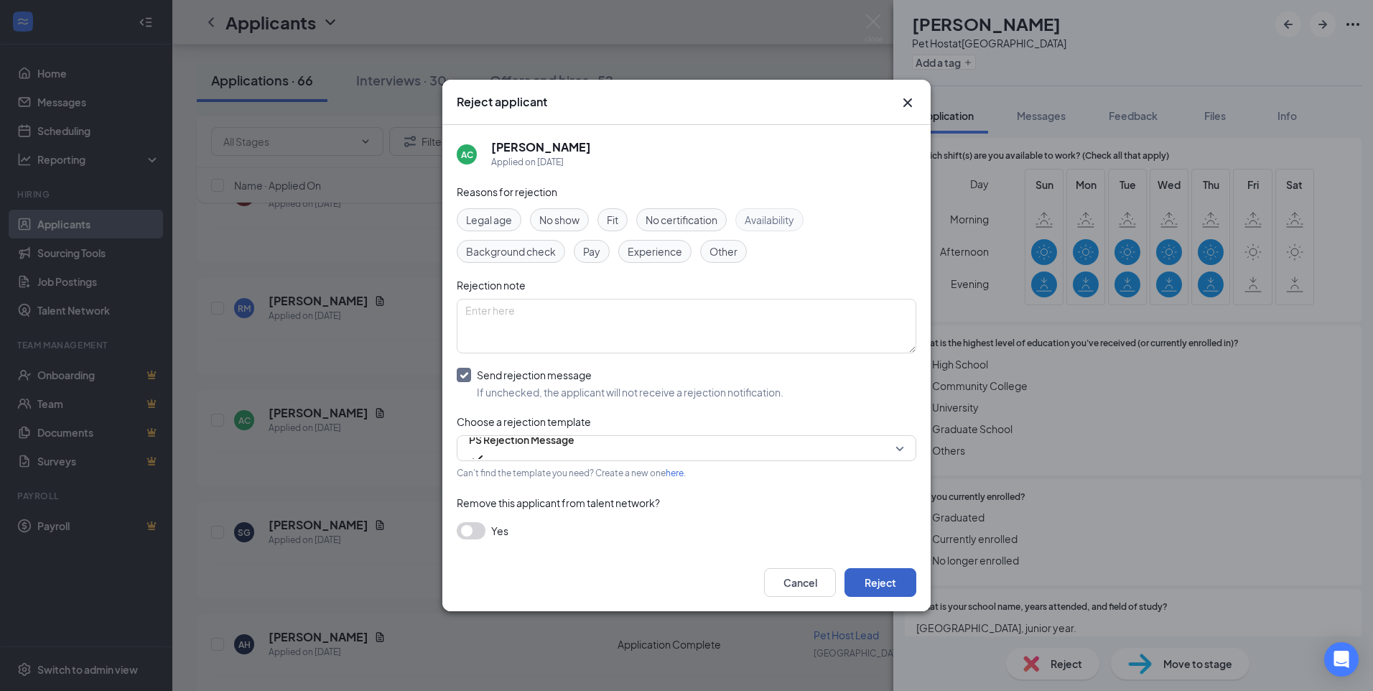
click at [878, 578] on button "Reject" at bounding box center [881, 582] width 72 height 29
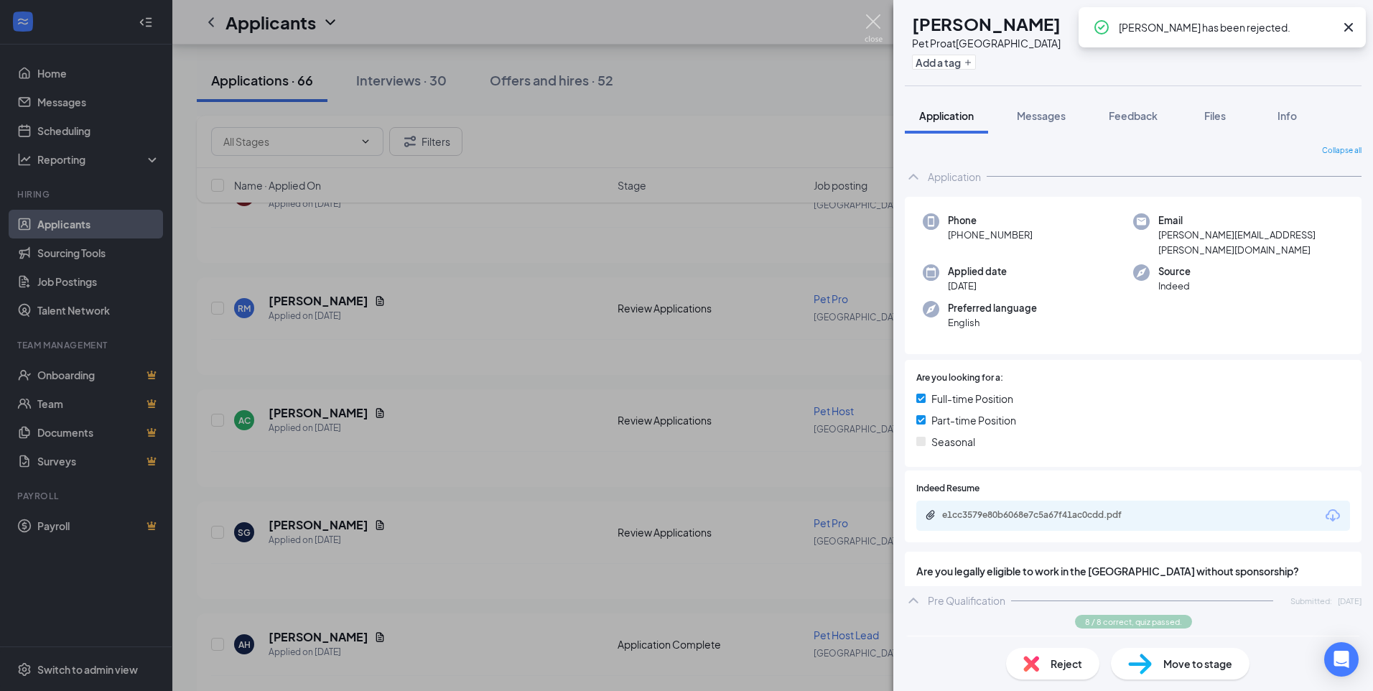
click at [873, 29] on img at bounding box center [874, 28] width 18 height 28
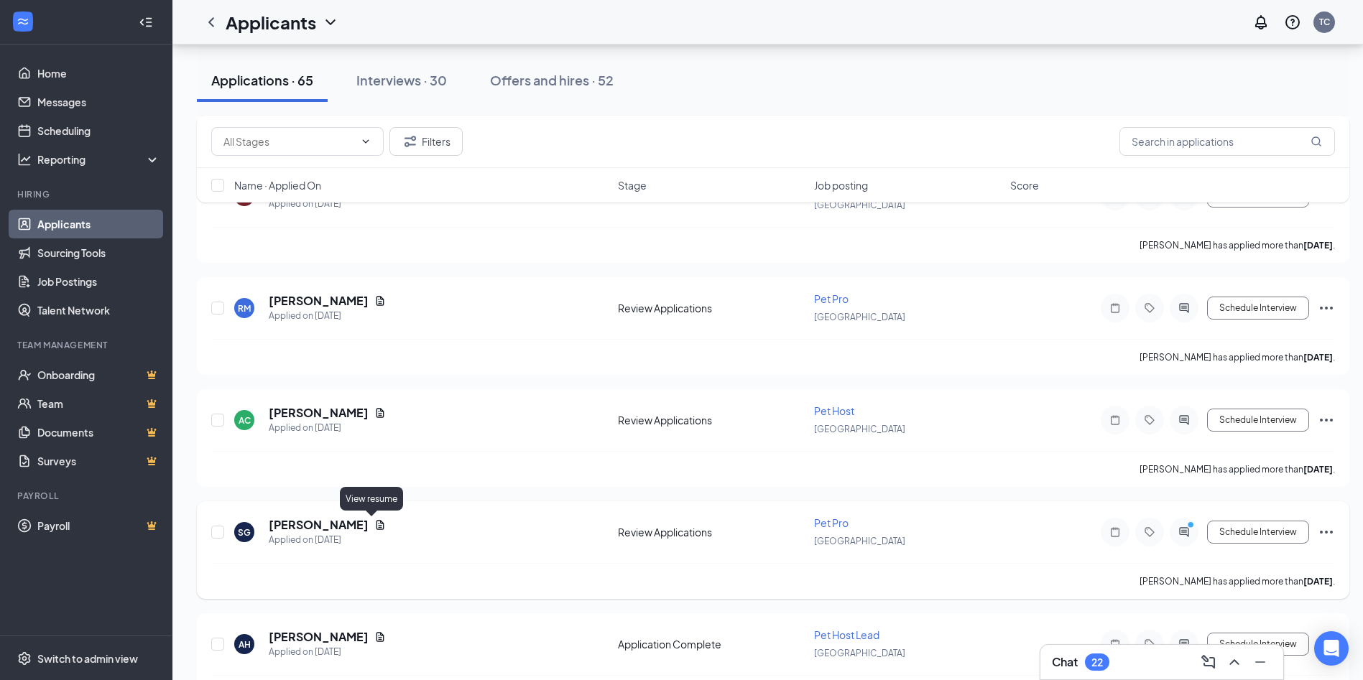
click at [376, 525] on icon "Document" at bounding box center [380, 524] width 8 height 9
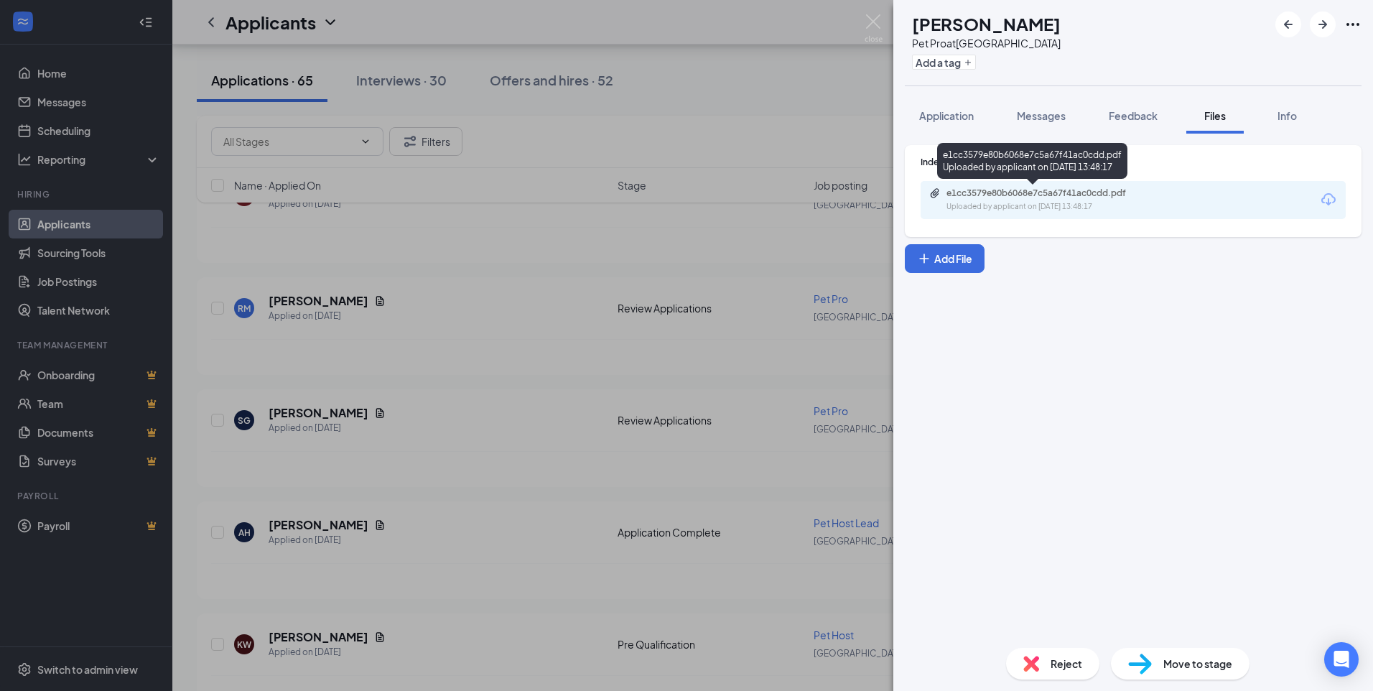
click at [970, 200] on div "e1cc3579e80b6068e7c5a67f41ac0cdd.pdf Uploaded by applicant on [DATE] 13:48:17" at bounding box center [1046, 199] width 233 height 25
click at [941, 113] on span "Application" at bounding box center [946, 115] width 55 height 13
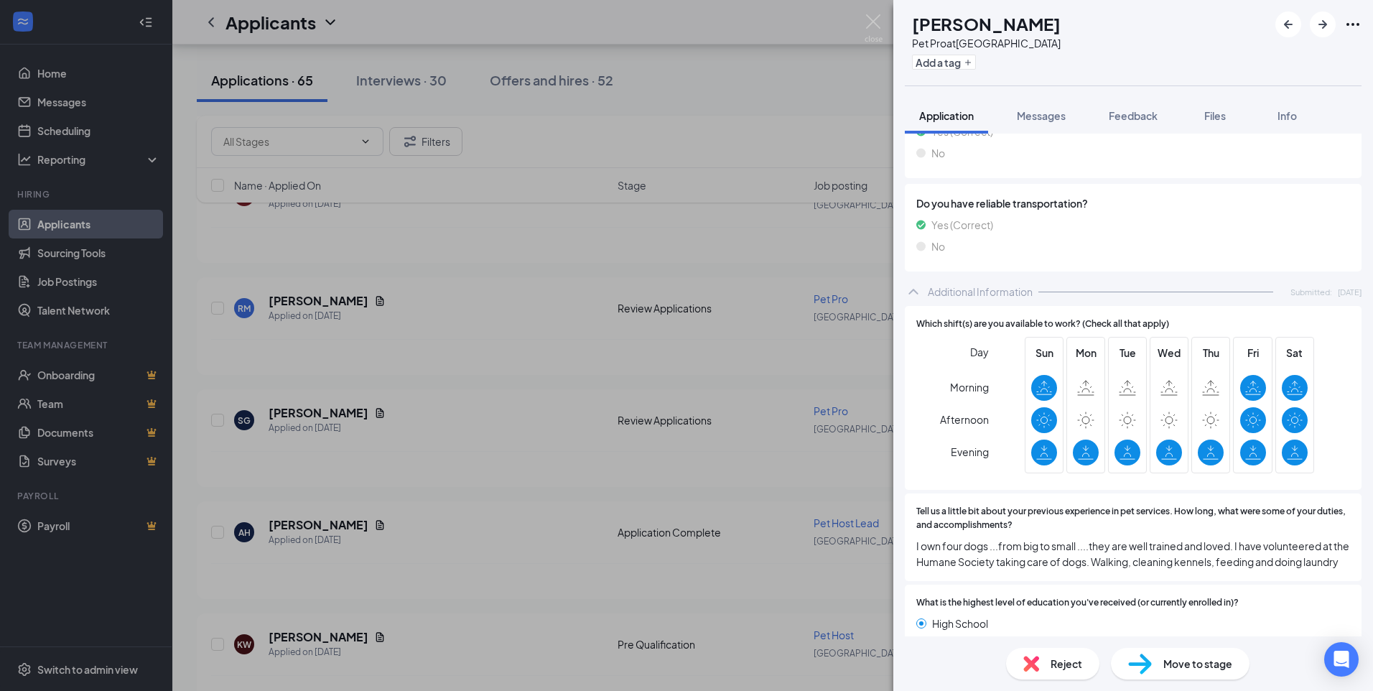
scroll to position [1442, 0]
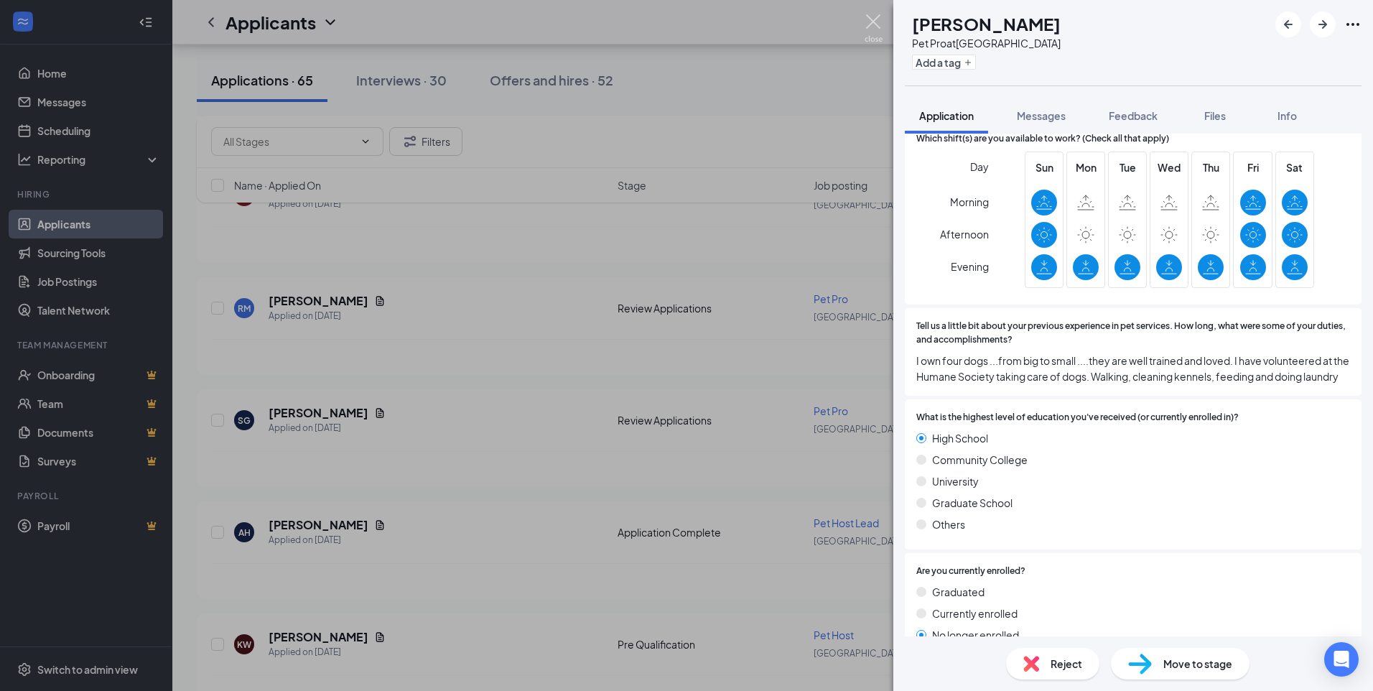
click at [871, 19] on img at bounding box center [874, 28] width 18 height 28
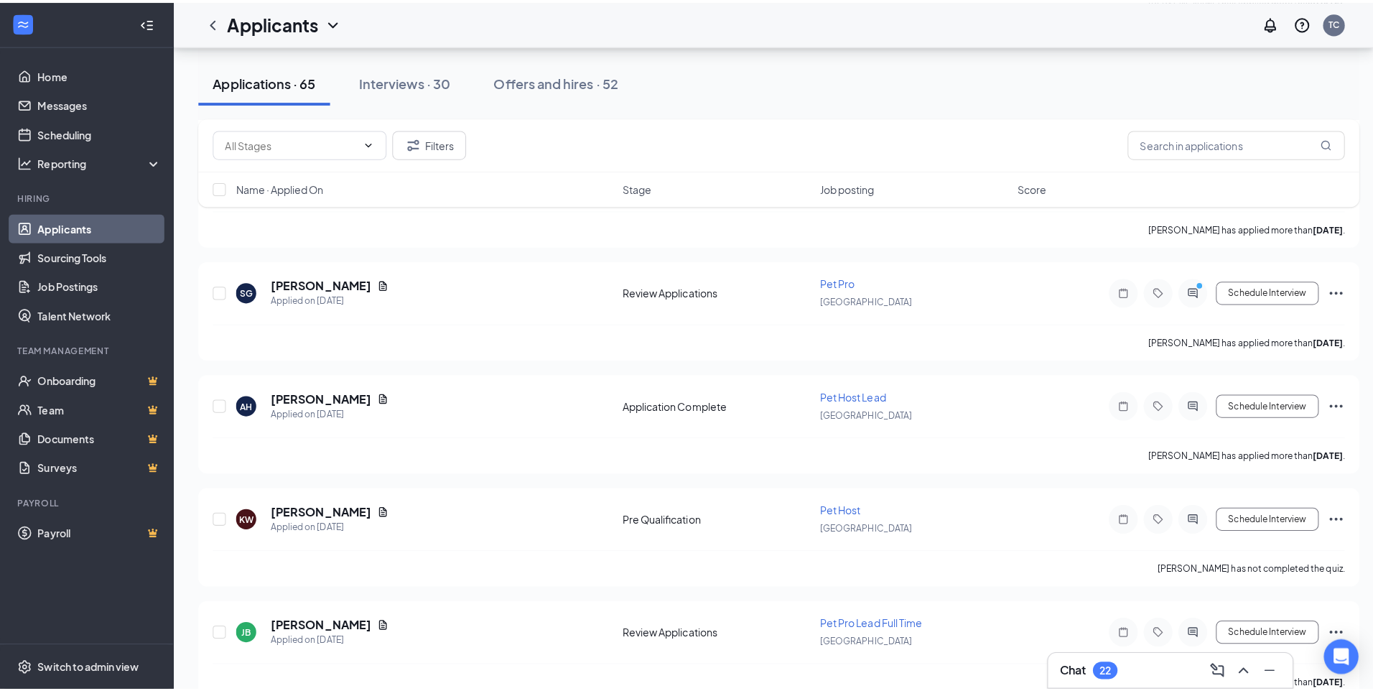
scroll to position [3842, 0]
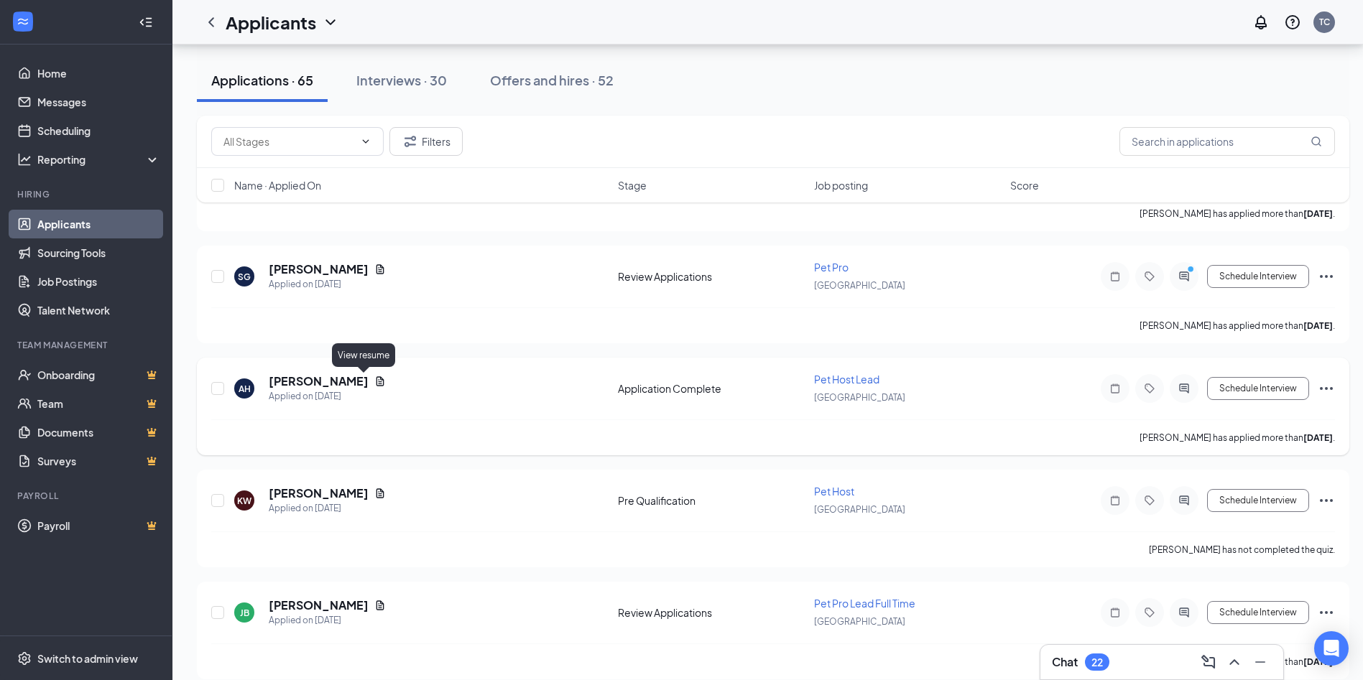
click at [376, 379] on icon "Document" at bounding box center [380, 380] width 8 height 9
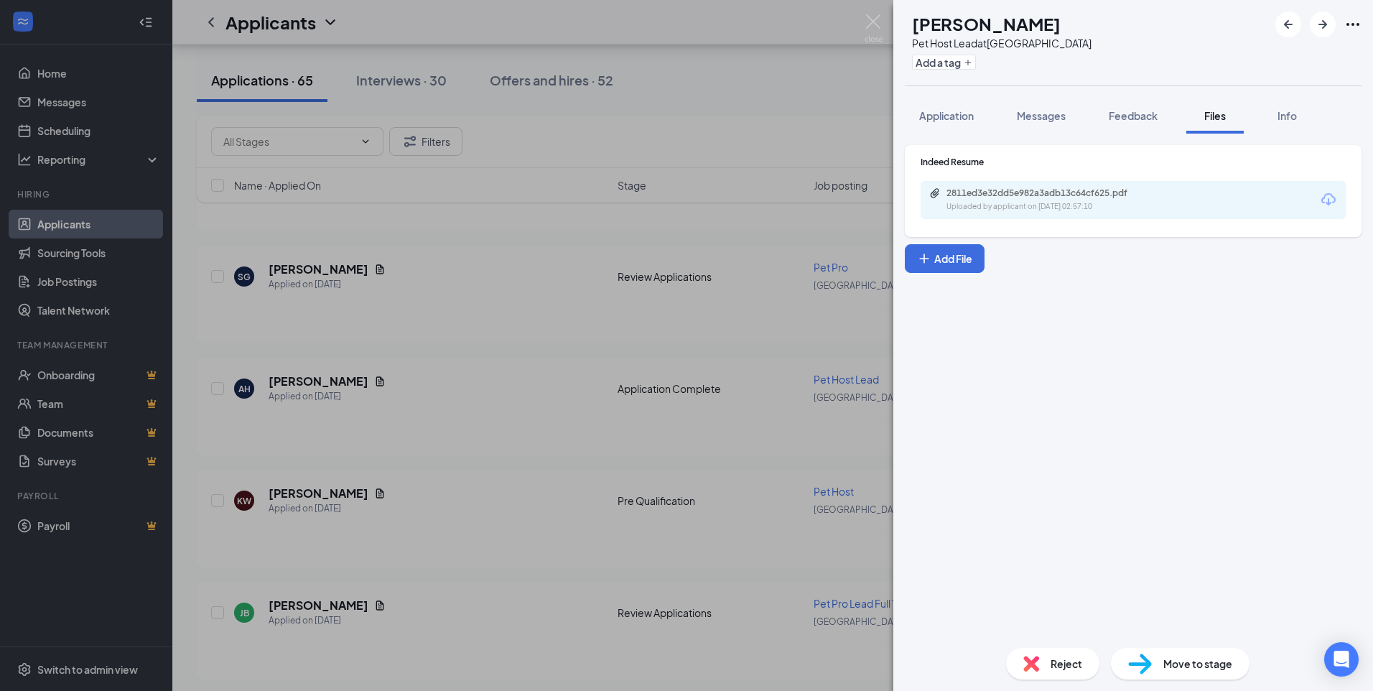
click at [1013, 218] on div "2811ed3e32dd5e982a3adb13c64cf625.pdf Uploaded by applicant on [DATE] 02:57:10" at bounding box center [1133, 200] width 425 height 38
click at [1013, 210] on div "Uploaded by applicant on [DATE] 02:57:10" at bounding box center [1054, 206] width 215 height 11
click at [873, 22] on img at bounding box center [874, 28] width 18 height 28
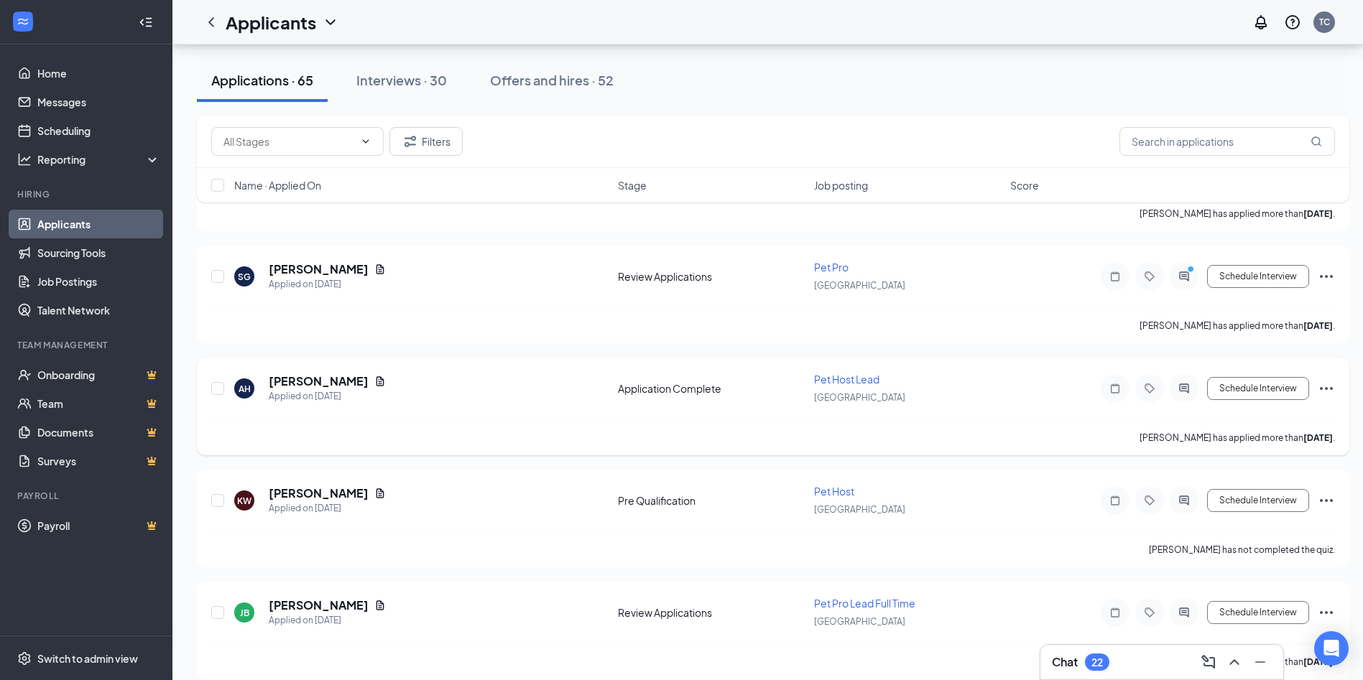
click at [1331, 386] on icon "Ellipses" at bounding box center [1325, 388] width 17 height 17
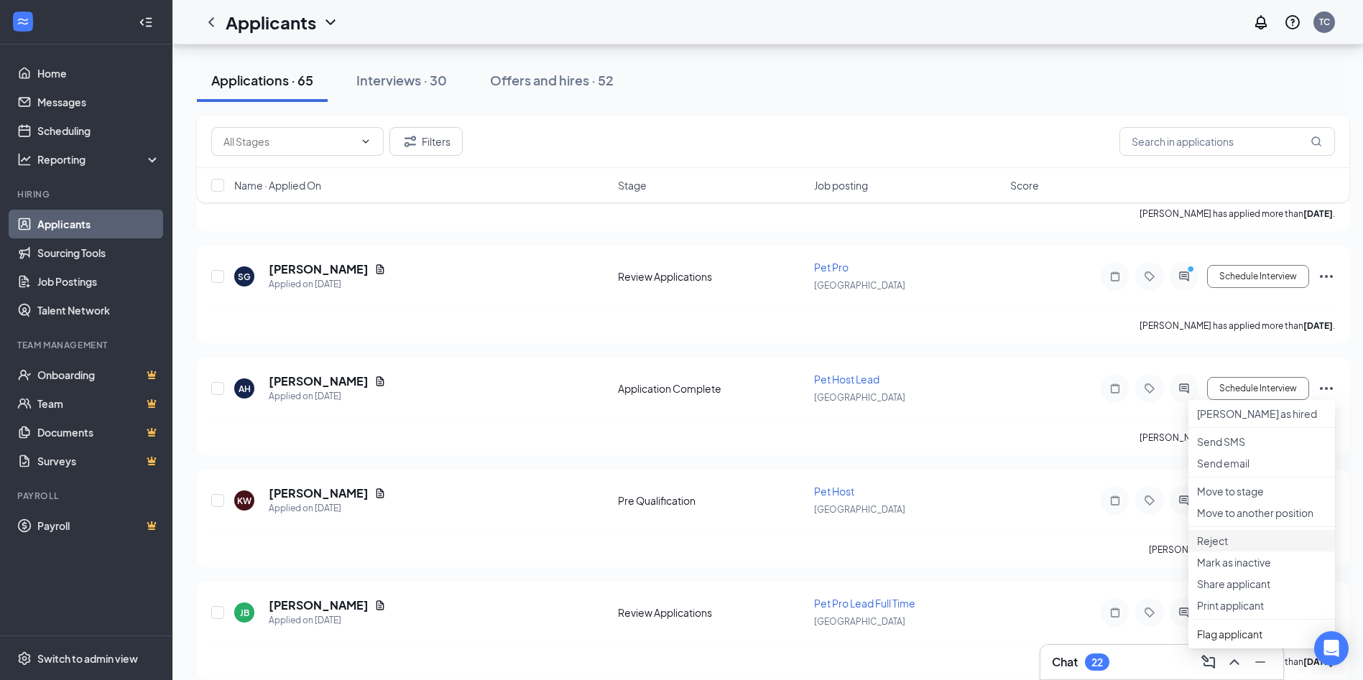
click at [1215, 548] on p "Reject" at bounding box center [1261, 541] width 129 height 14
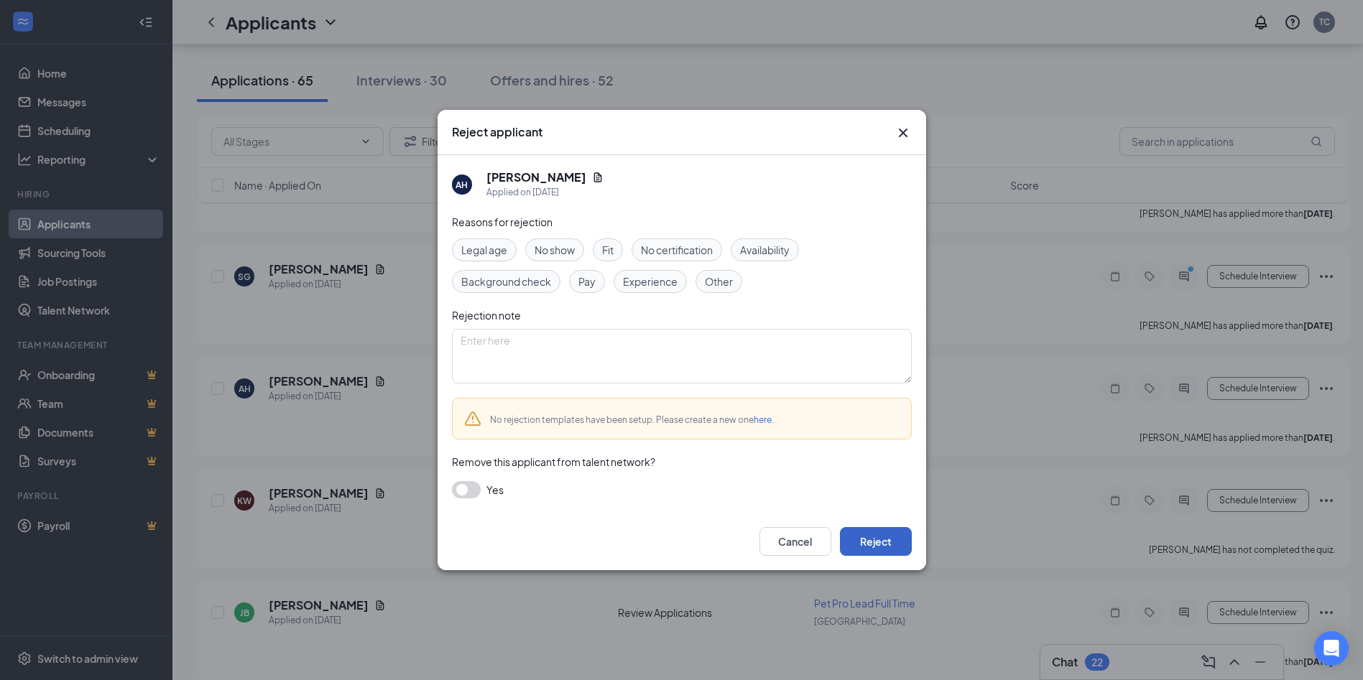
click at [865, 542] on button "Reject" at bounding box center [876, 541] width 72 height 29
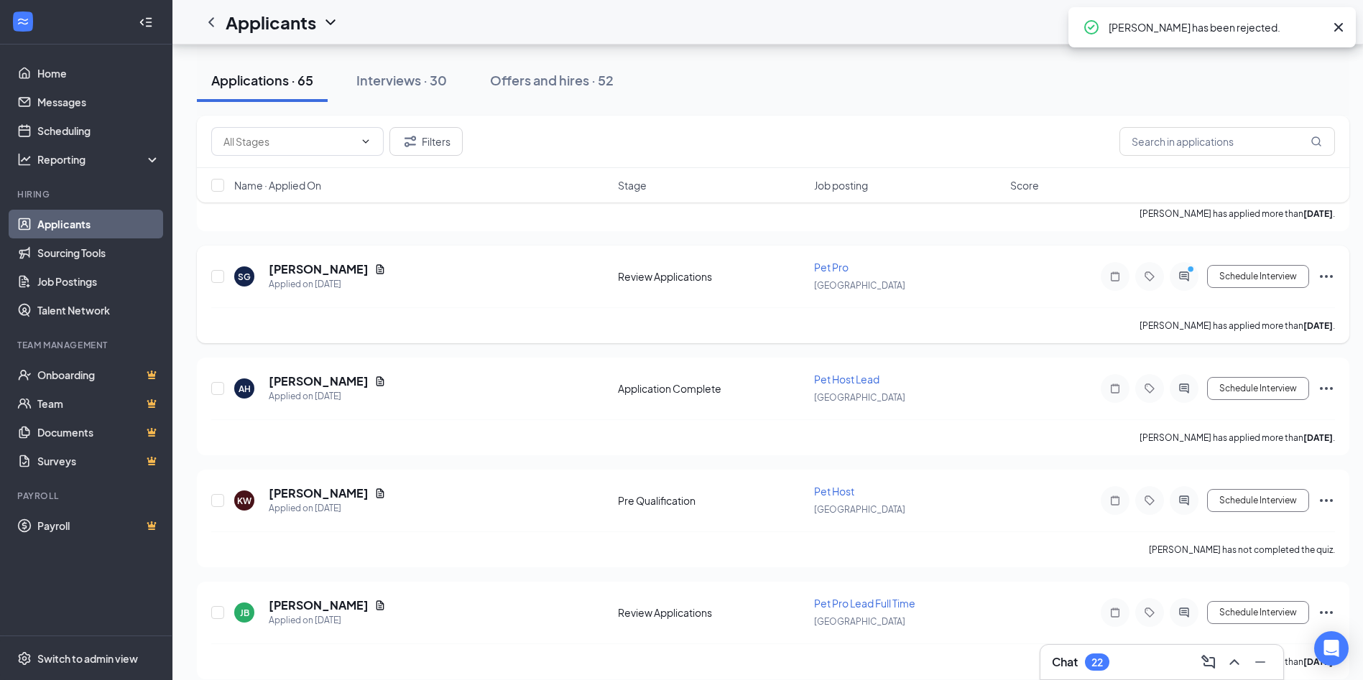
click at [1184, 284] on div at bounding box center [1183, 276] width 29 height 29
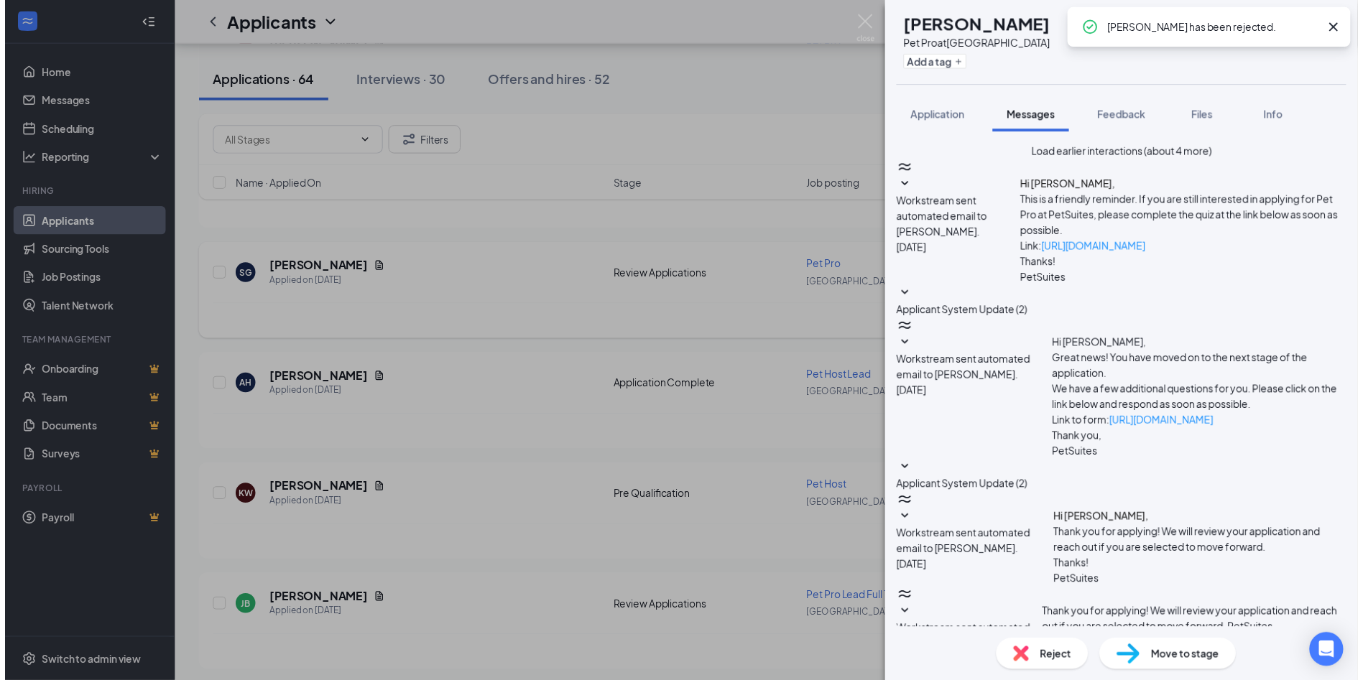
scroll to position [258, 0]
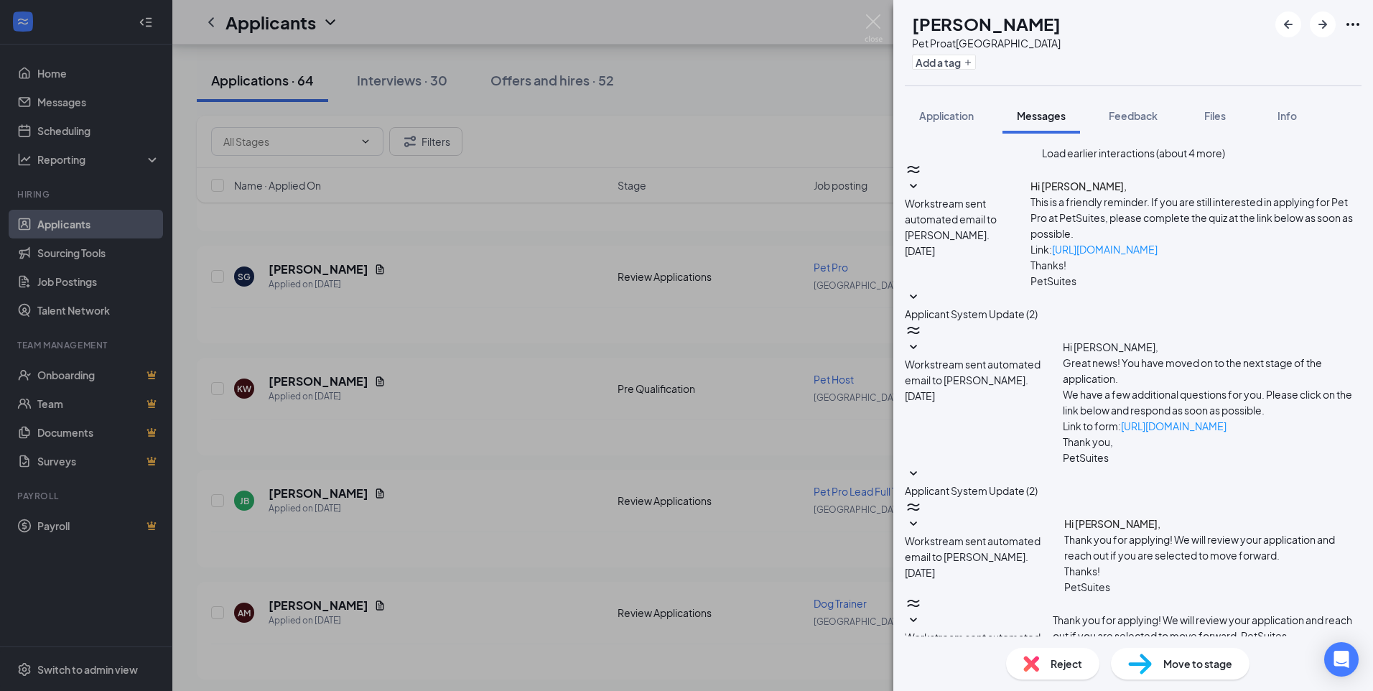
click at [883, 24] on div "SG [PERSON_NAME] Pet Pro at [GEOGRAPHIC_DATA] Add a tag Application Messages Fe…" at bounding box center [686, 345] width 1373 height 691
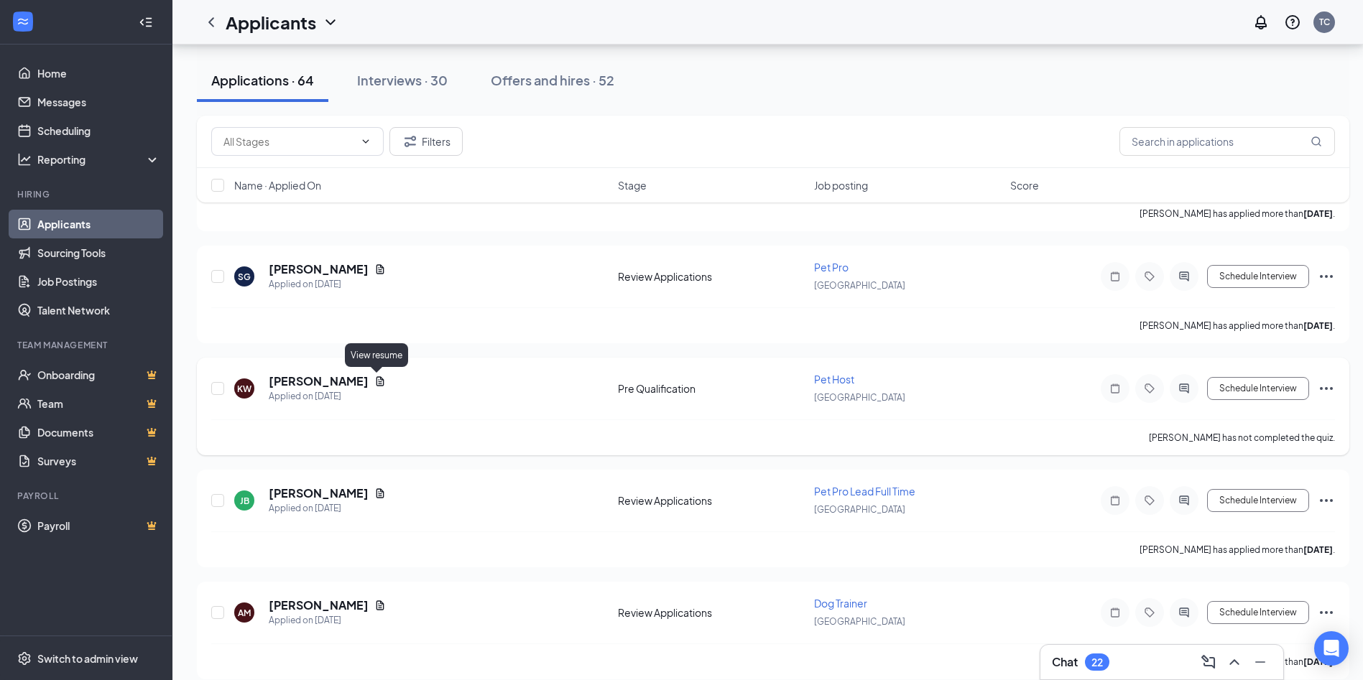
click at [379, 382] on icon "Document" at bounding box center [380, 380] width 8 height 9
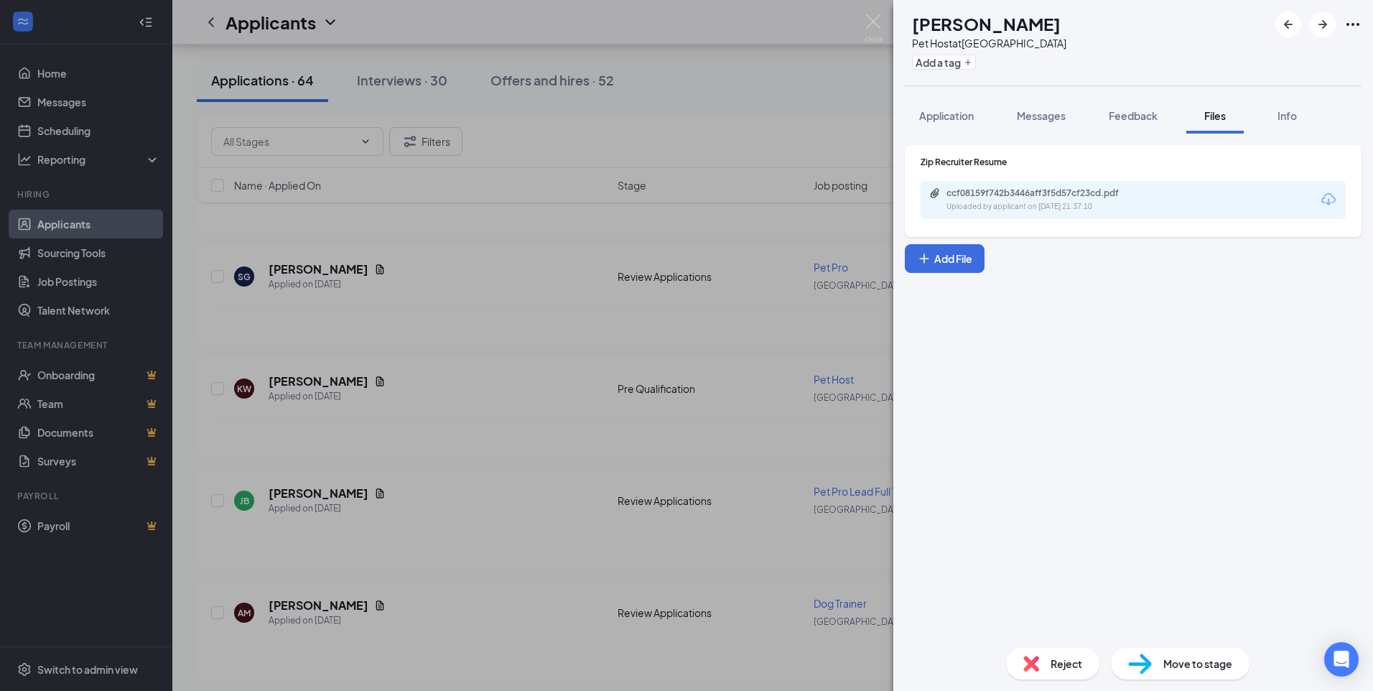
click at [993, 215] on div "ccf08159f742b3446aff3f5d57cf23cd.pdf Uploaded by applicant on [DATE] 21:37:10" at bounding box center [1133, 200] width 425 height 38
click at [989, 204] on div "Uploaded by applicant on [DATE] 21:37:10" at bounding box center [1054, 206] width 215 height 11
click at [876, 21] on img at bounding box center [874, 28] width 18 height 28
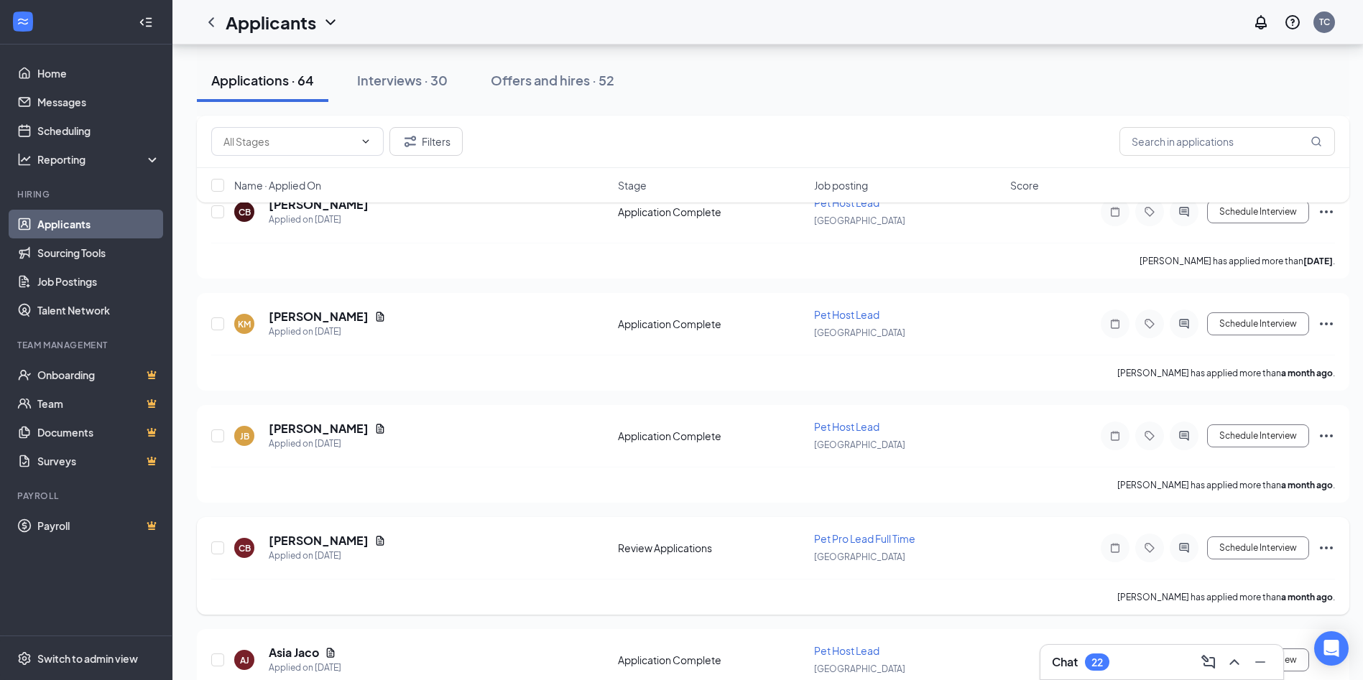
scroll to position [5204, 0]
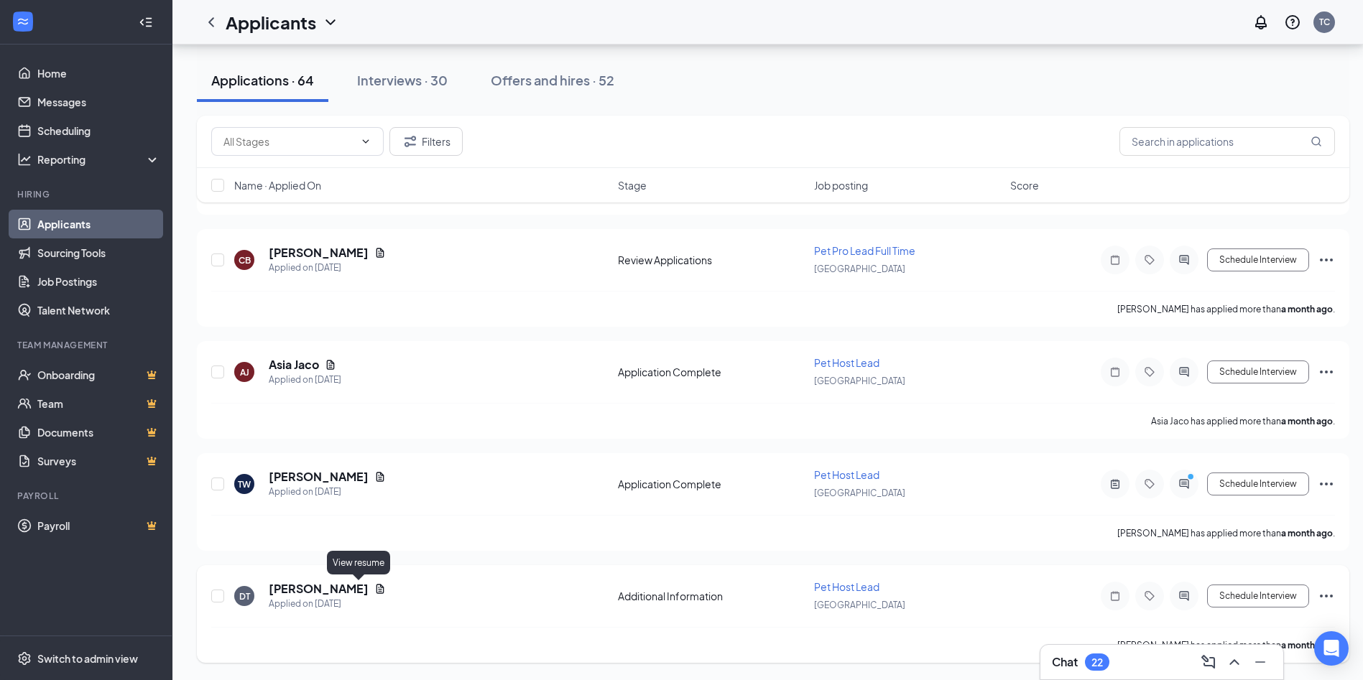
click at [376, 588] on icon "Document" at bounding box center [380, 588] width 8 height 9
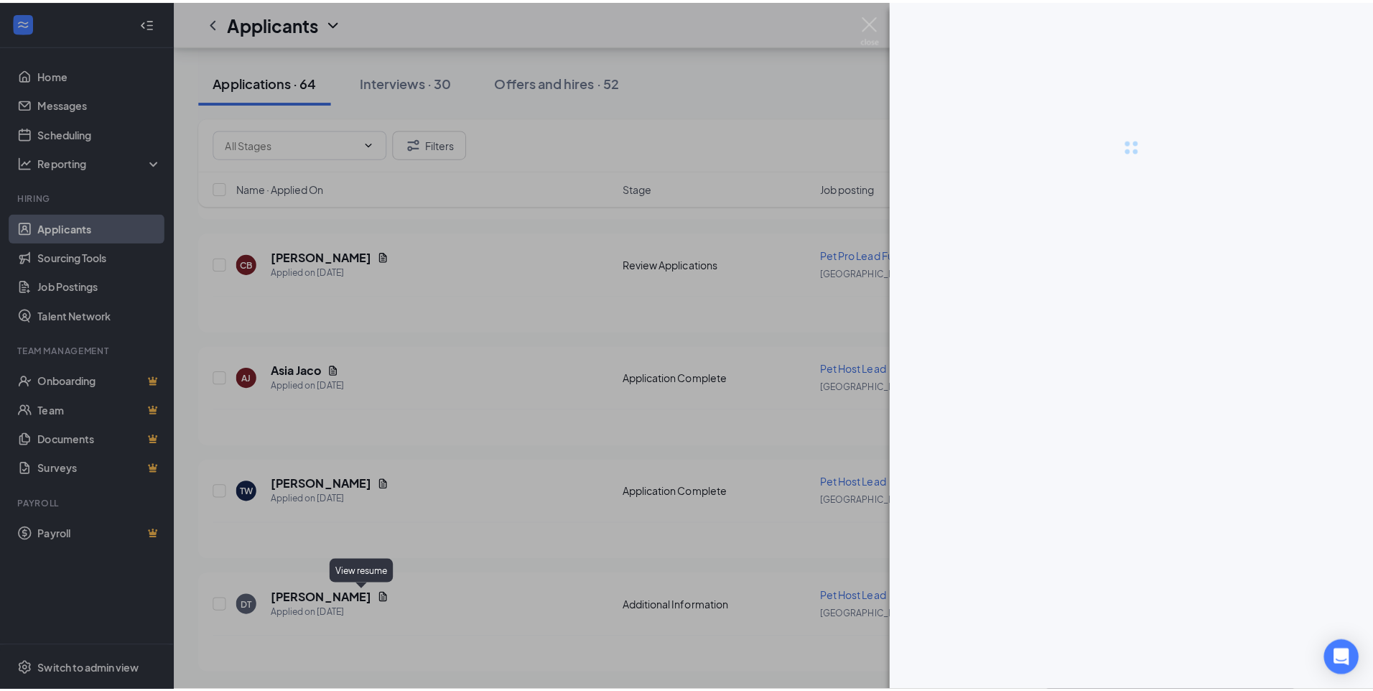
scroll to position [5193, 0]
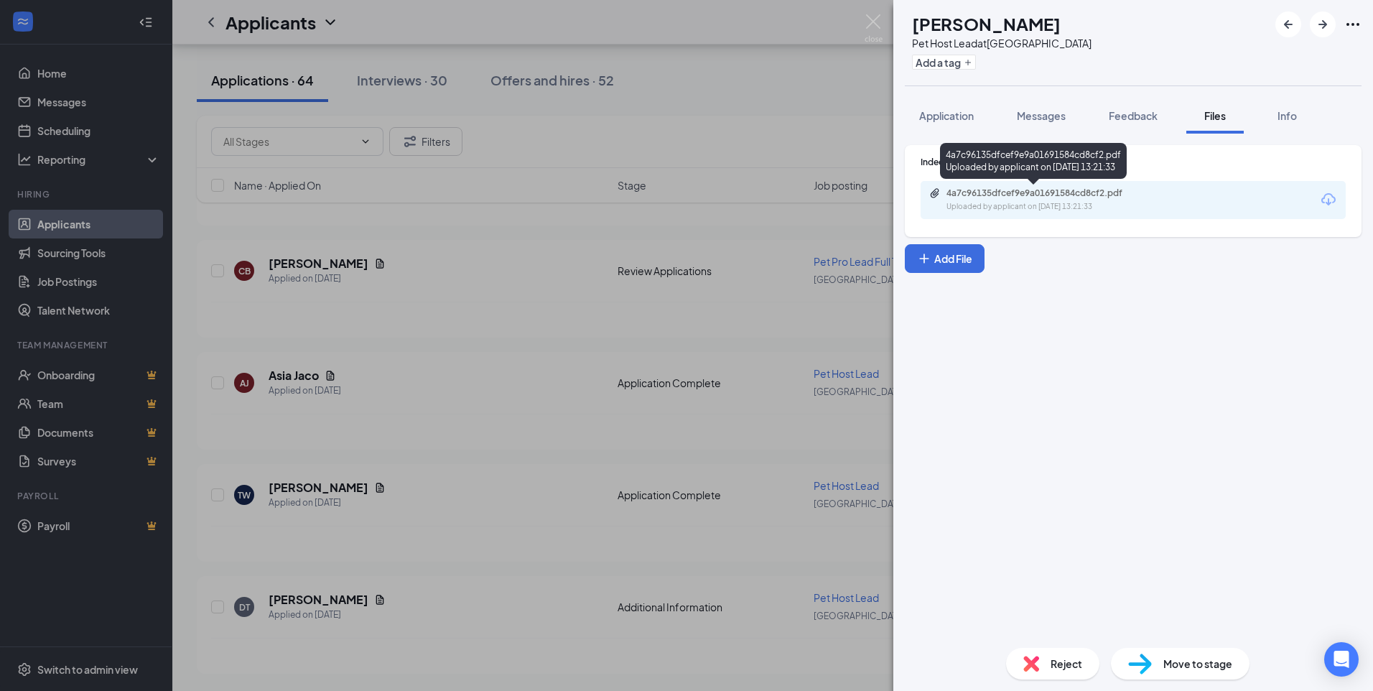
click at [952, 190] on div "4a7c96135dfcef9e9a01691584cd8cf2.pdf" at bounding box center [1047, 192] width 201 height 11
drag, startPoint x: 884, startPoint y: 15, endPoint x: 872, endPoint y: 33, distance: 21.7
click at [884, 15] on div "DT [PERSON_NAME] Pet Host Lead at [GEOGRAPHIC_DATA] Add a tag Application Messa…" at bounding box center [686, 345] width 1373 height 691
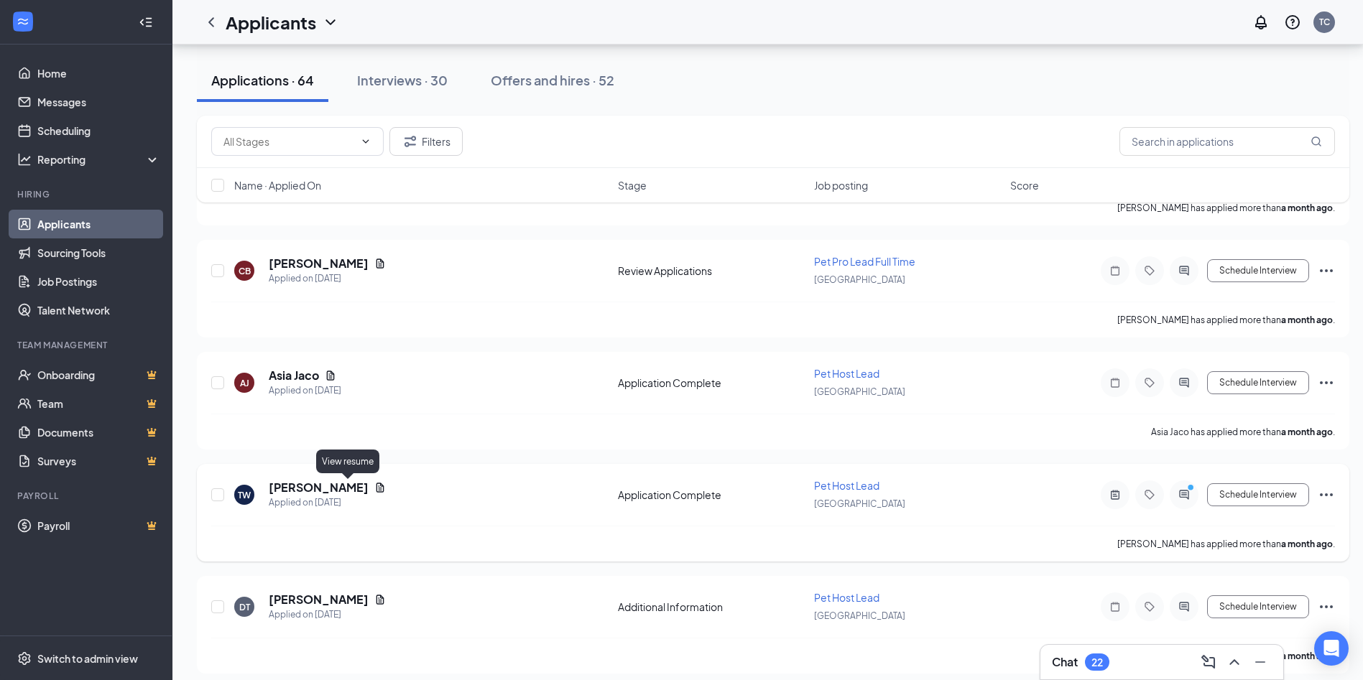
click at [374, 488] on icon "Document" at bounding box center [379, 487] width 11 height 11
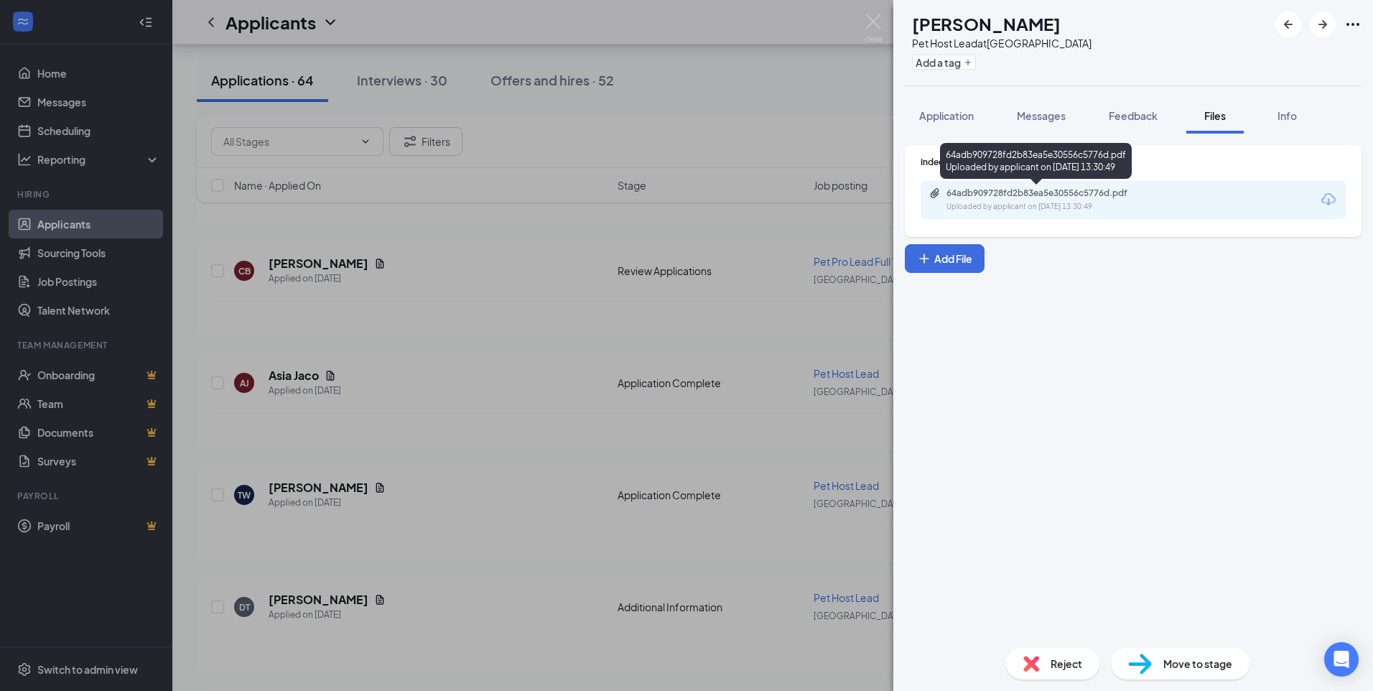
click at [956, 205] on div "Uploaded by applicant on [DATE] 13:30:49" at bounding box center [1054, 206] width 215 height 11
click at [1064, 667] on span "Reject" at bounding box center [1067, 664] width 32 height 16
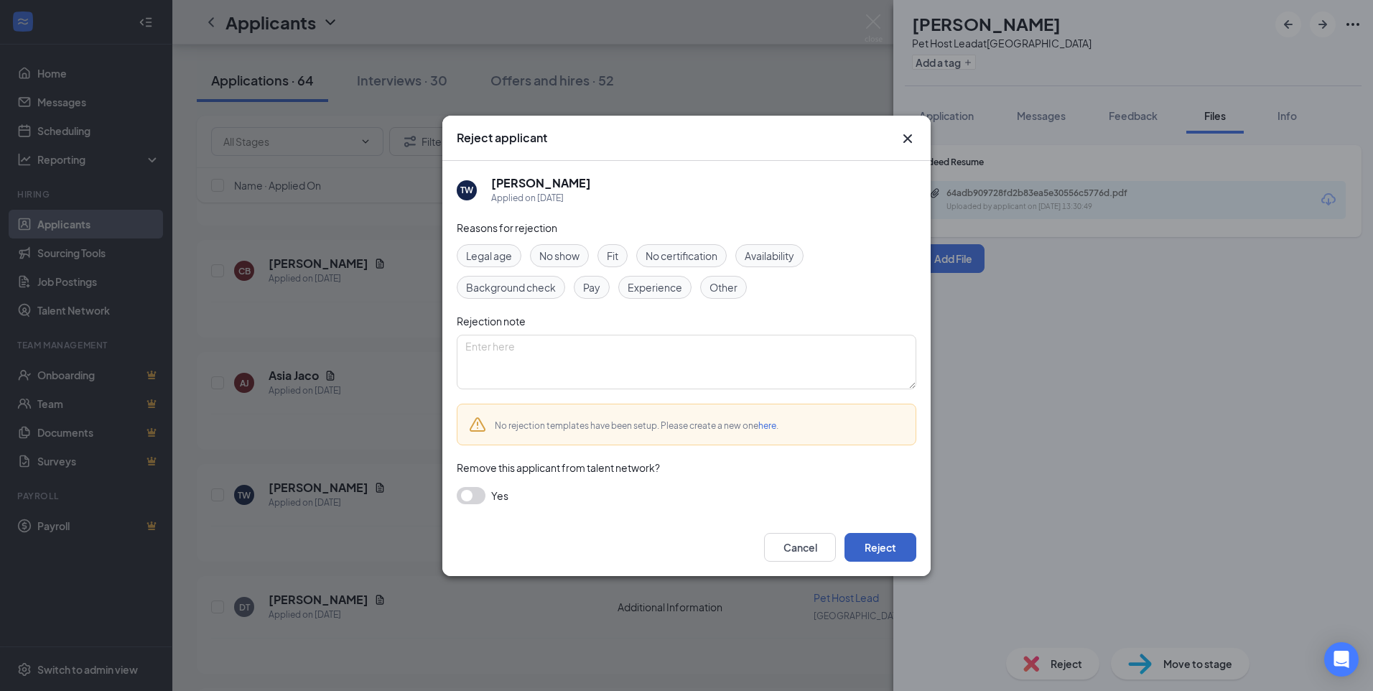
click at [874, 558] on button "Reject" at bounding box center [881, 547] width 72 height 29
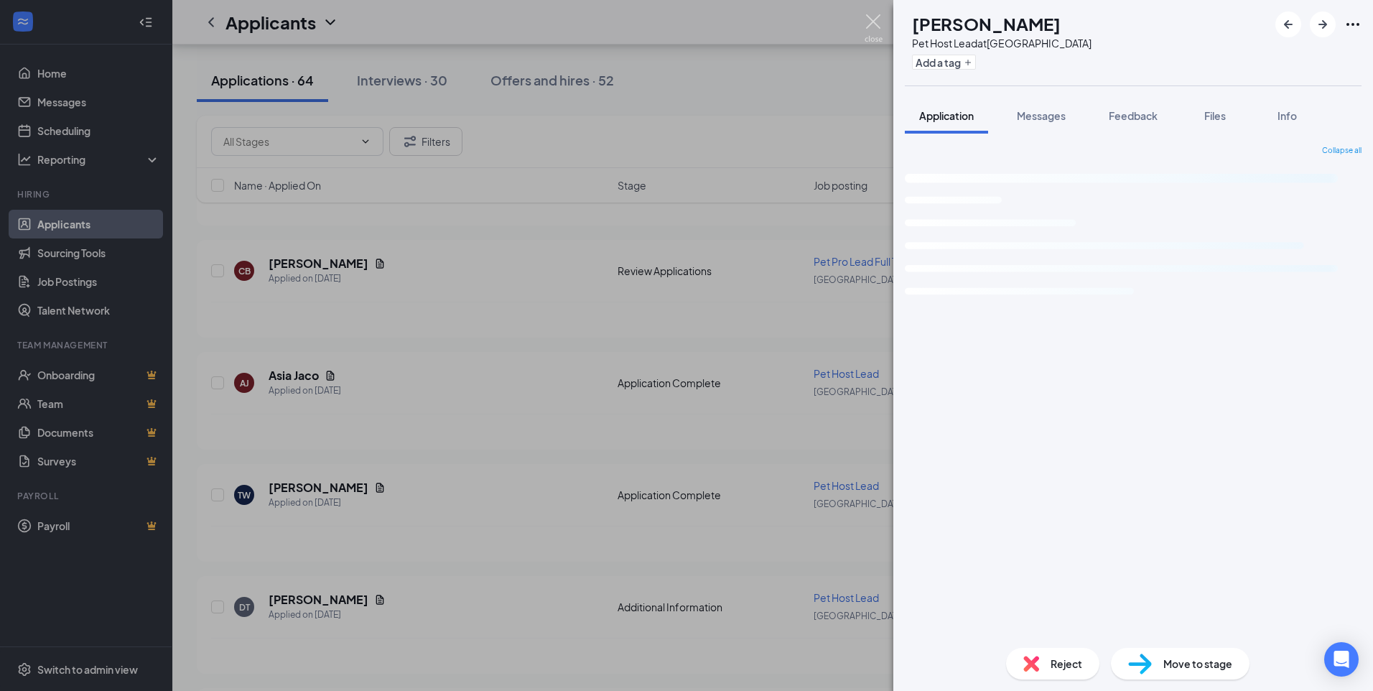
click at [879, 29] on img at bounding box center [874, 28] width 18 height 28
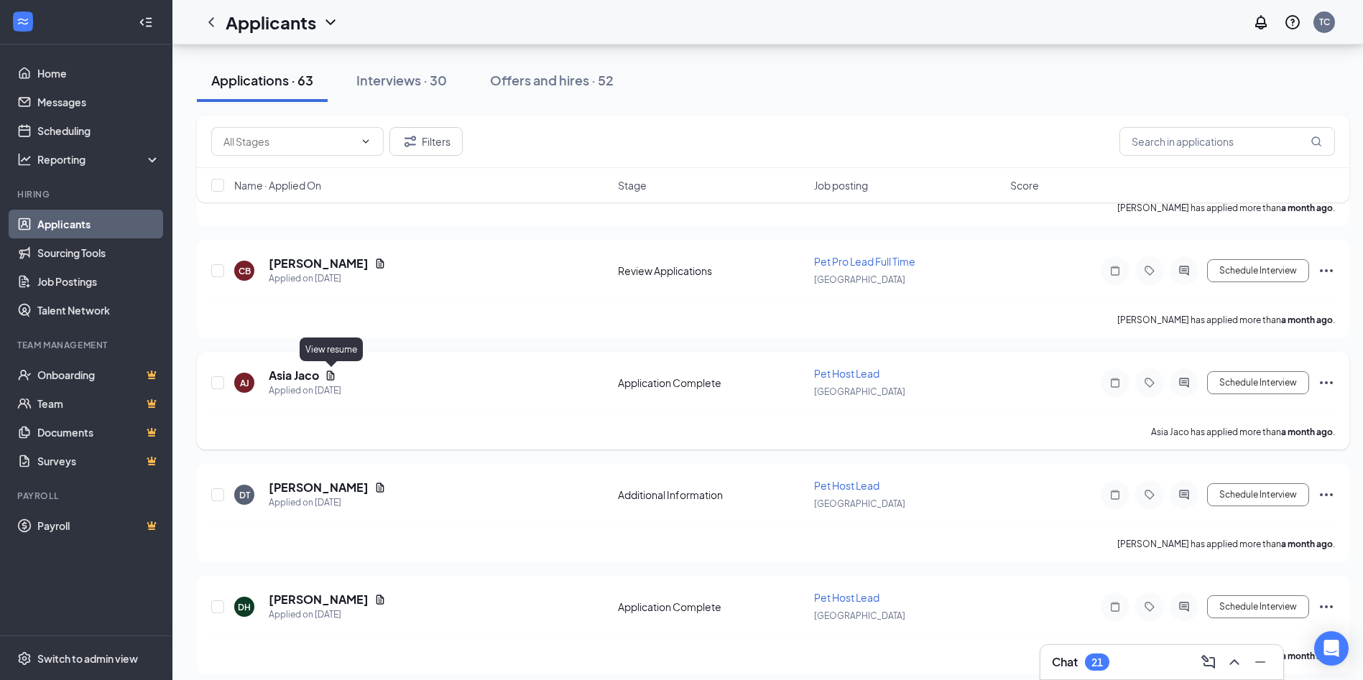
click at [333, 379] on icon "Document" at bounding box center [331, 375] width 8 height 9
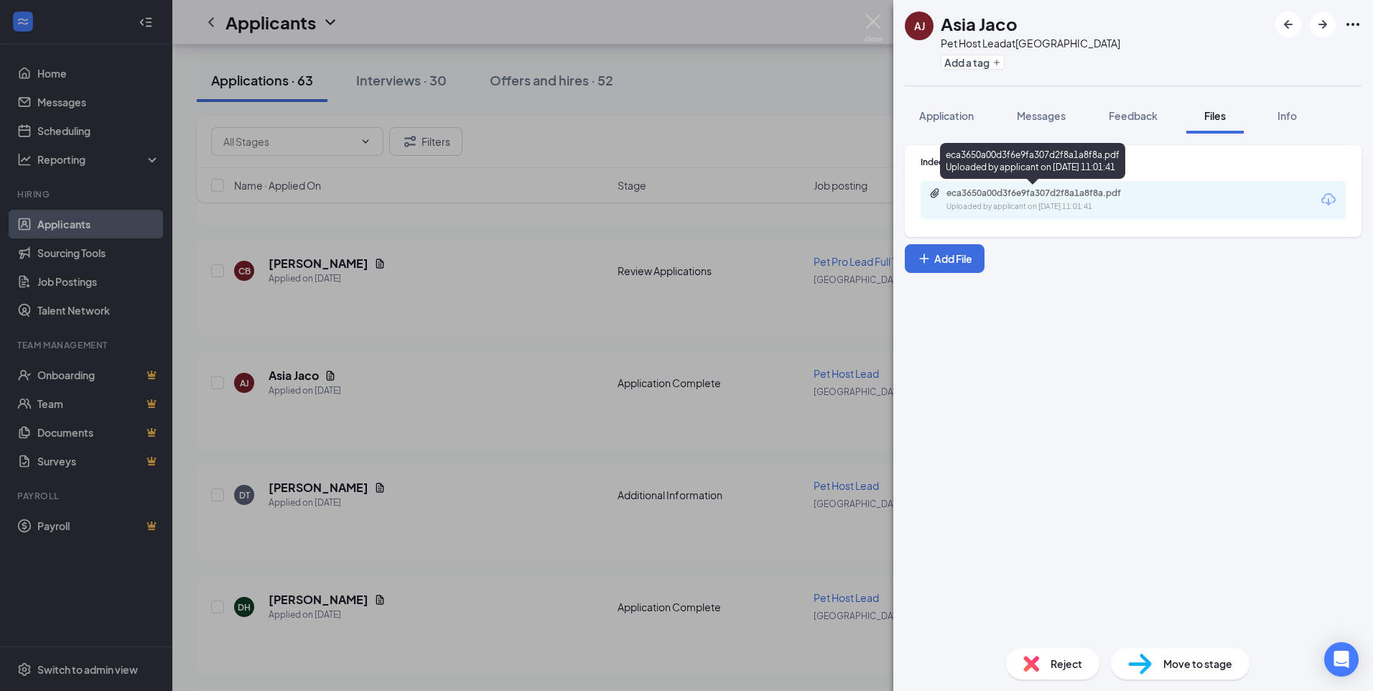
click at [958, 197] on div "eca3650a00d3f6e9fa307d2f8a1a8f8a.pdf" at bounding box center [1047, 192] width 201 height 11
click at [936, 120] on span "Application" at bounding box center [946, 115] width 55 height 13
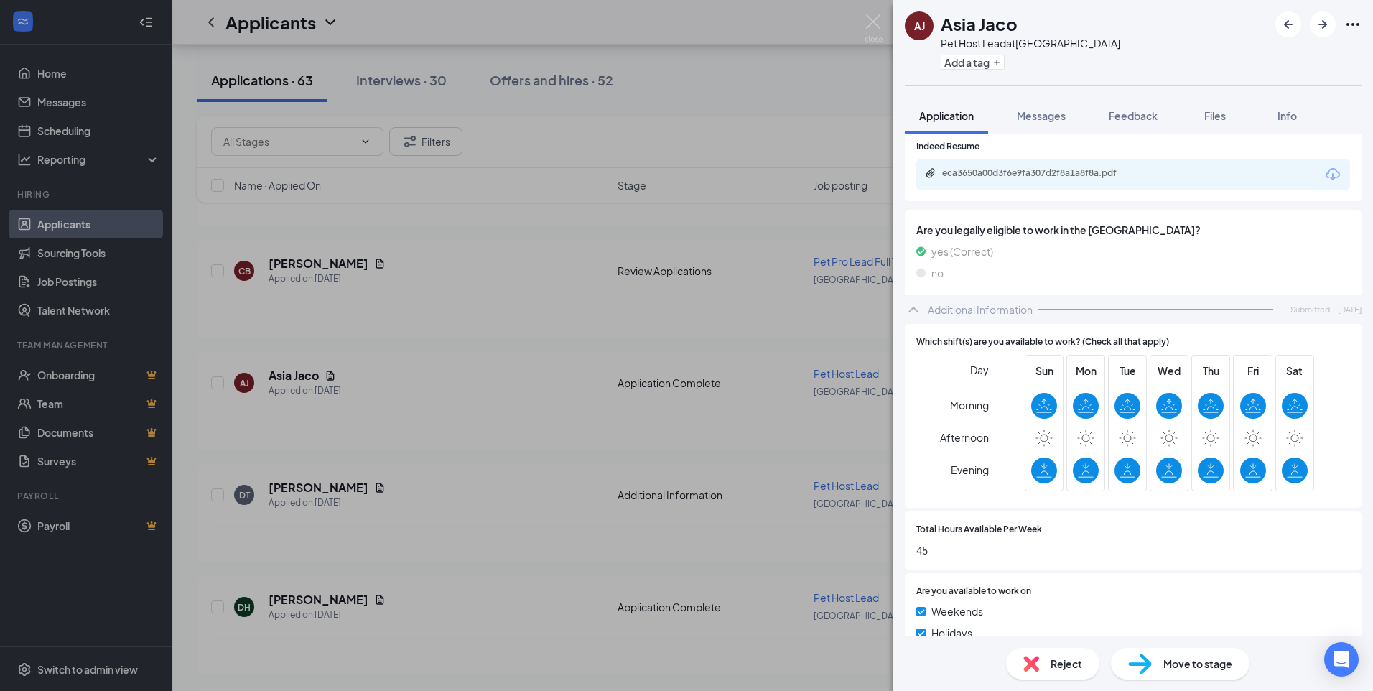
scroll to position [359, 0]
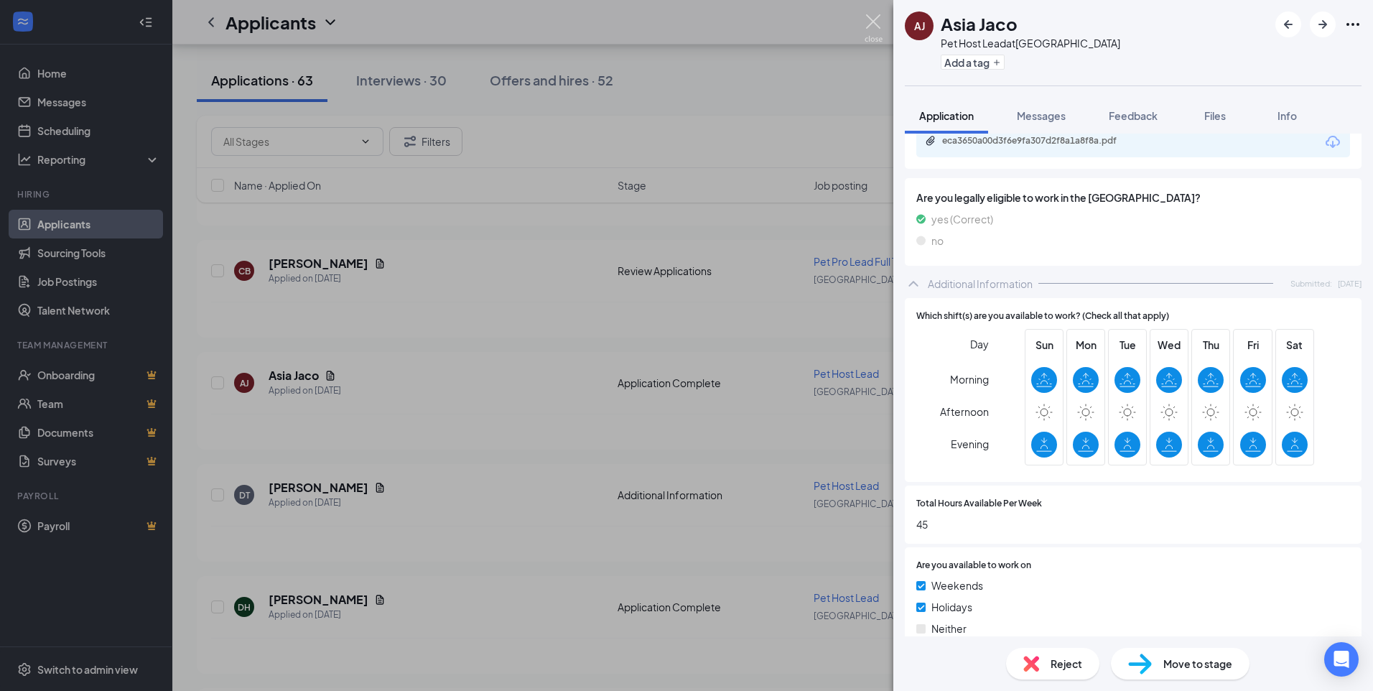
click at [872, 23] on img at bounding box center [874, 28] width 18 height 28
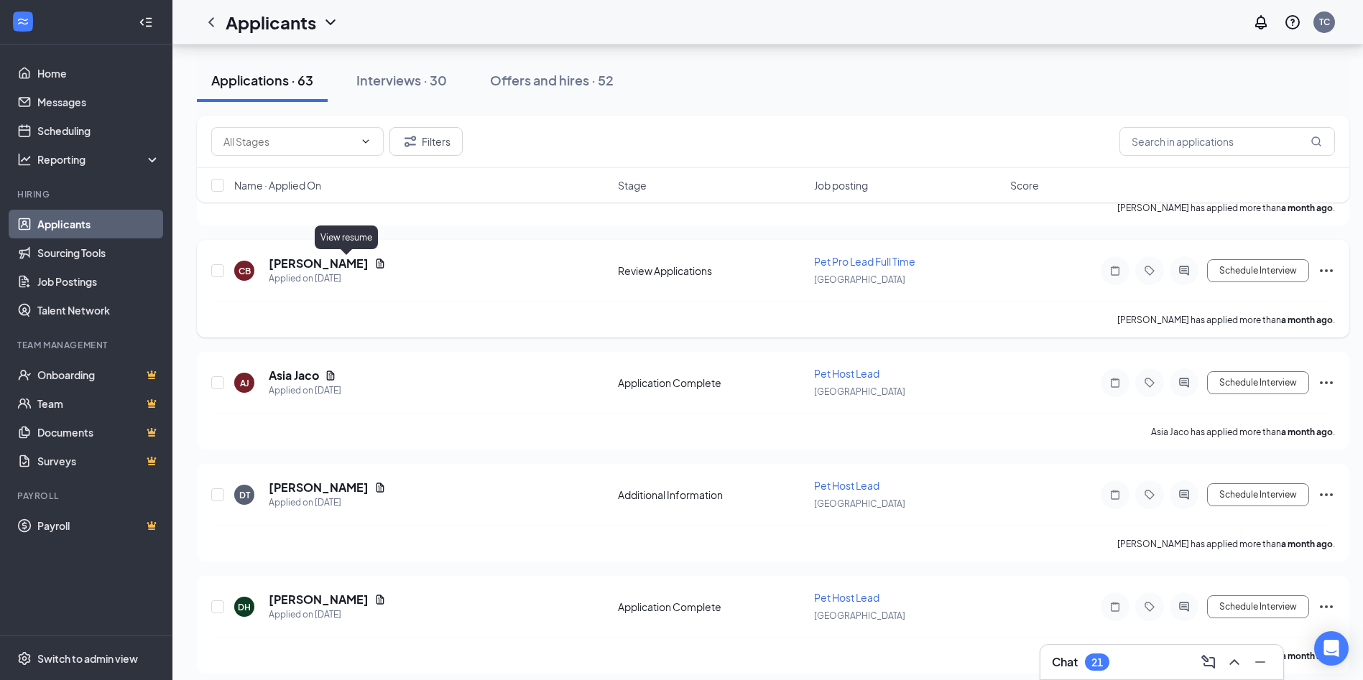
click at [374, 263] on icon "Document" at bounding box center [379, 263] width 11 height 11
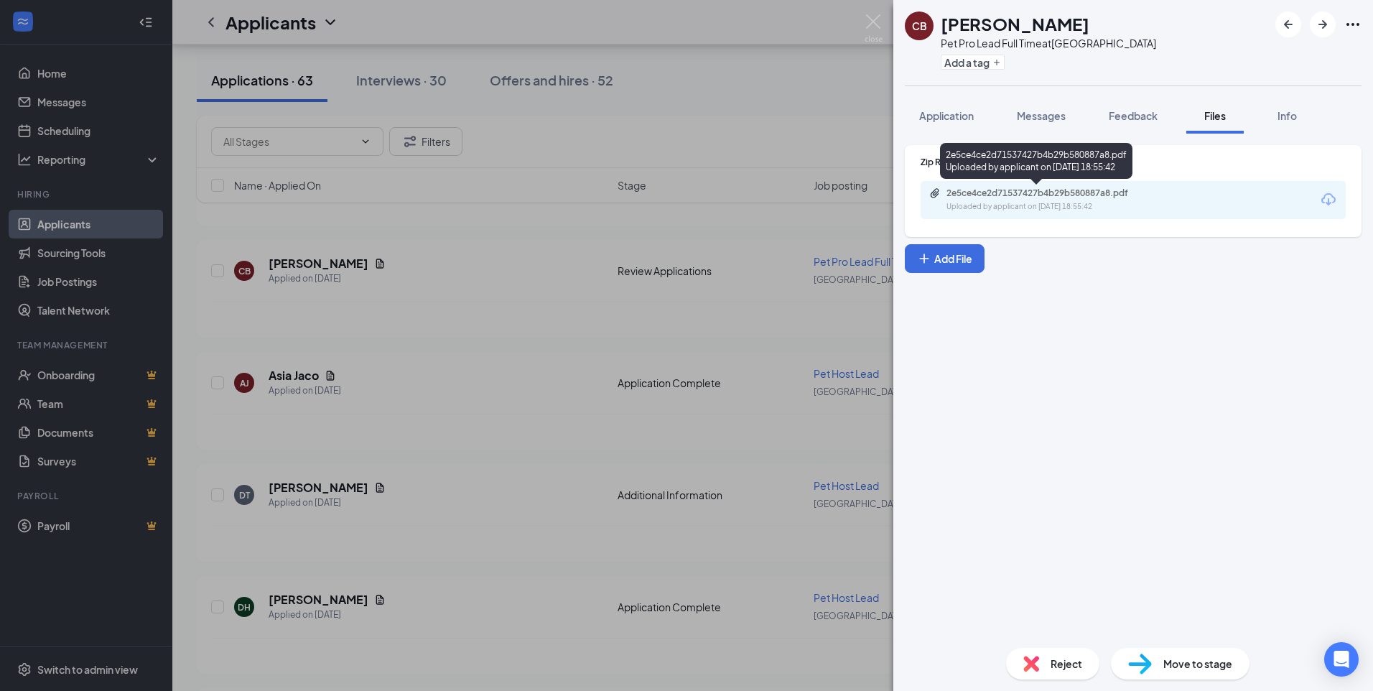
click at [1099, 203] on div "Uploaded by applicant on [DATE] 18:55:42" at bounding box center [1054, 206] width 215 height 11
